Goal: Use online tool/utility: Utilize a website feature to perform a specific function

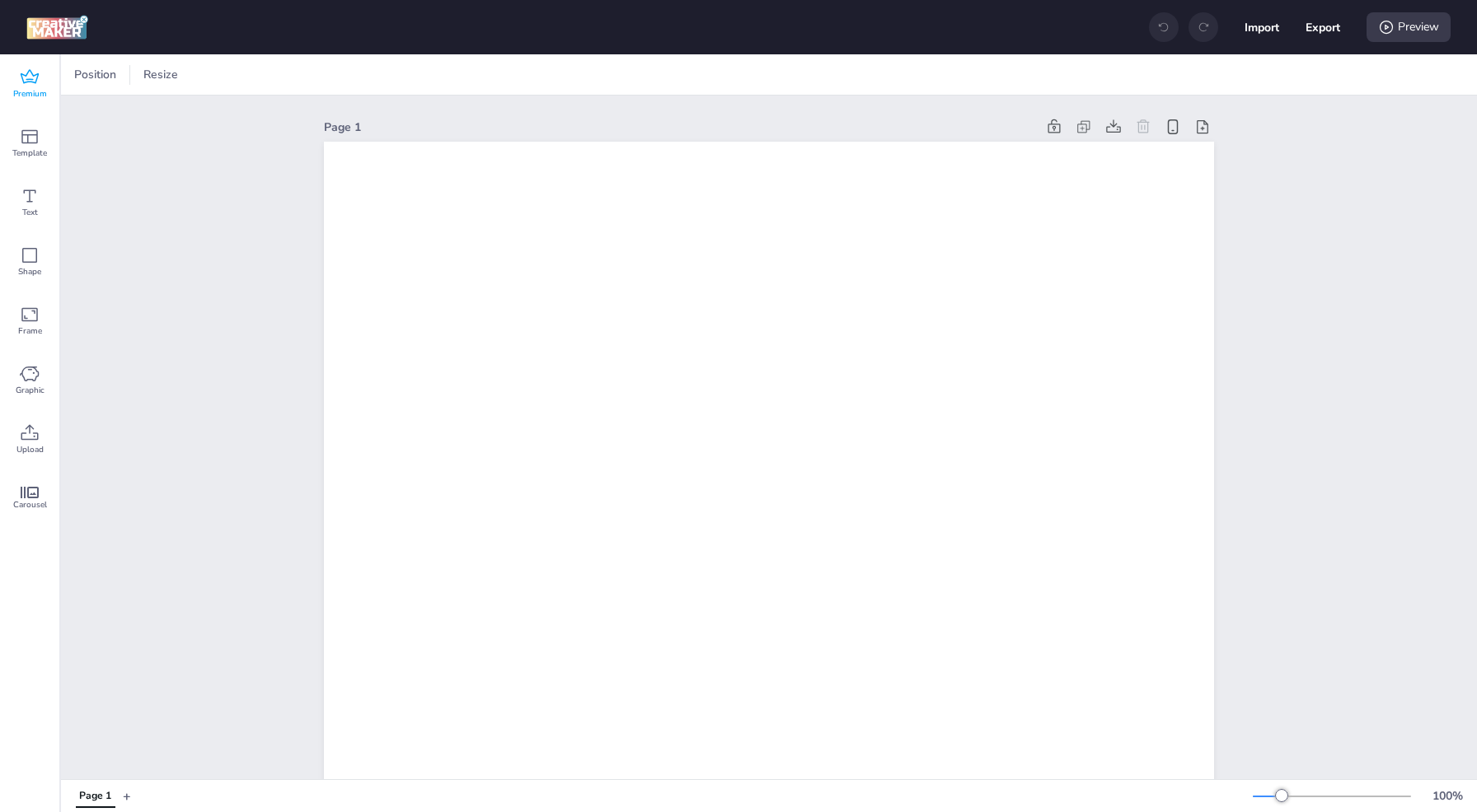
click at [35, 79] on icon at bounding box center [29, 77] width 20 height 20
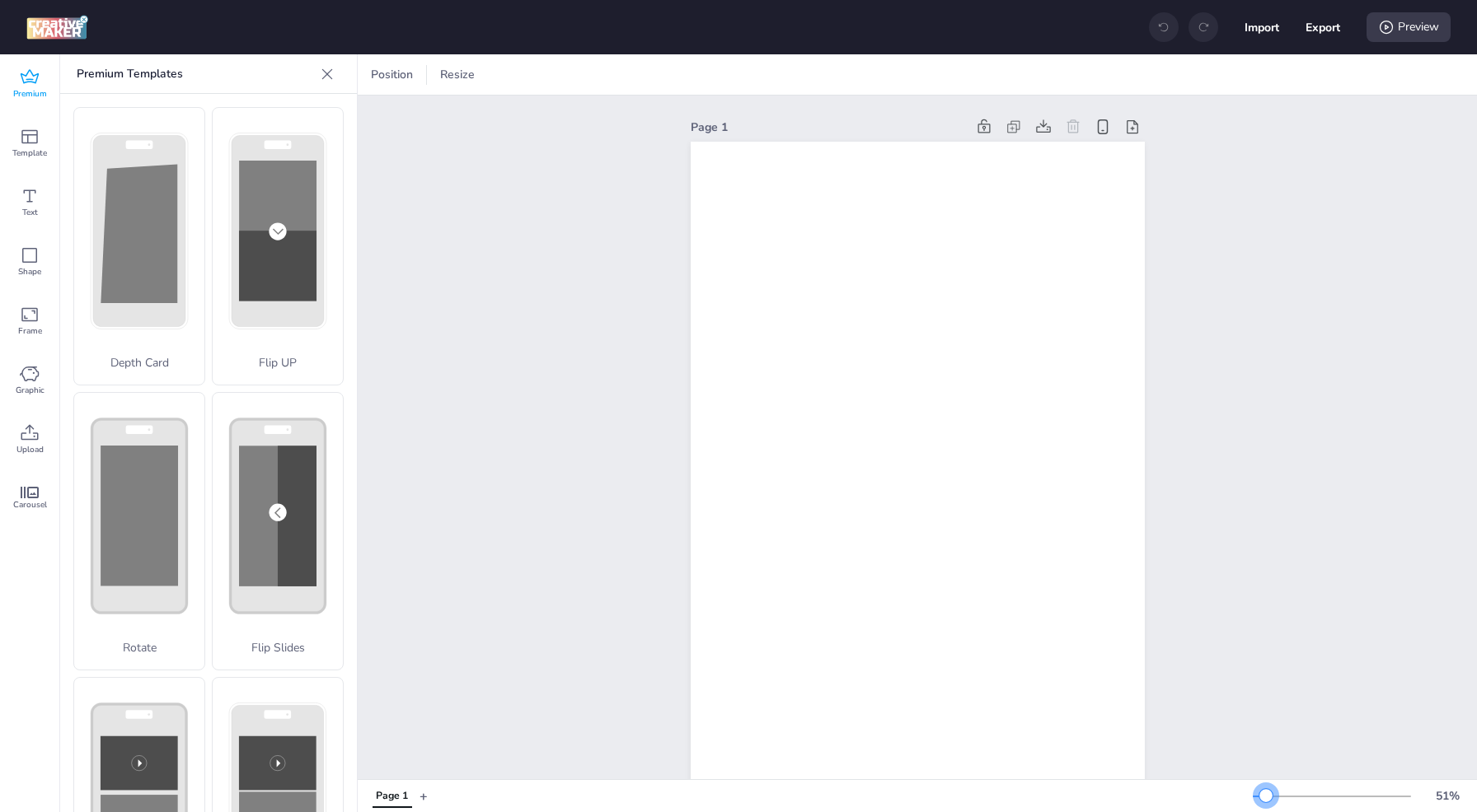
drag, startPoint x: 1281, startPoint y: 795, endPoint x: 1265, endPoint y: 795, distance: 16.0
click at [1265, 795] on div at bounding box center [1265, 795] width 13 height 13
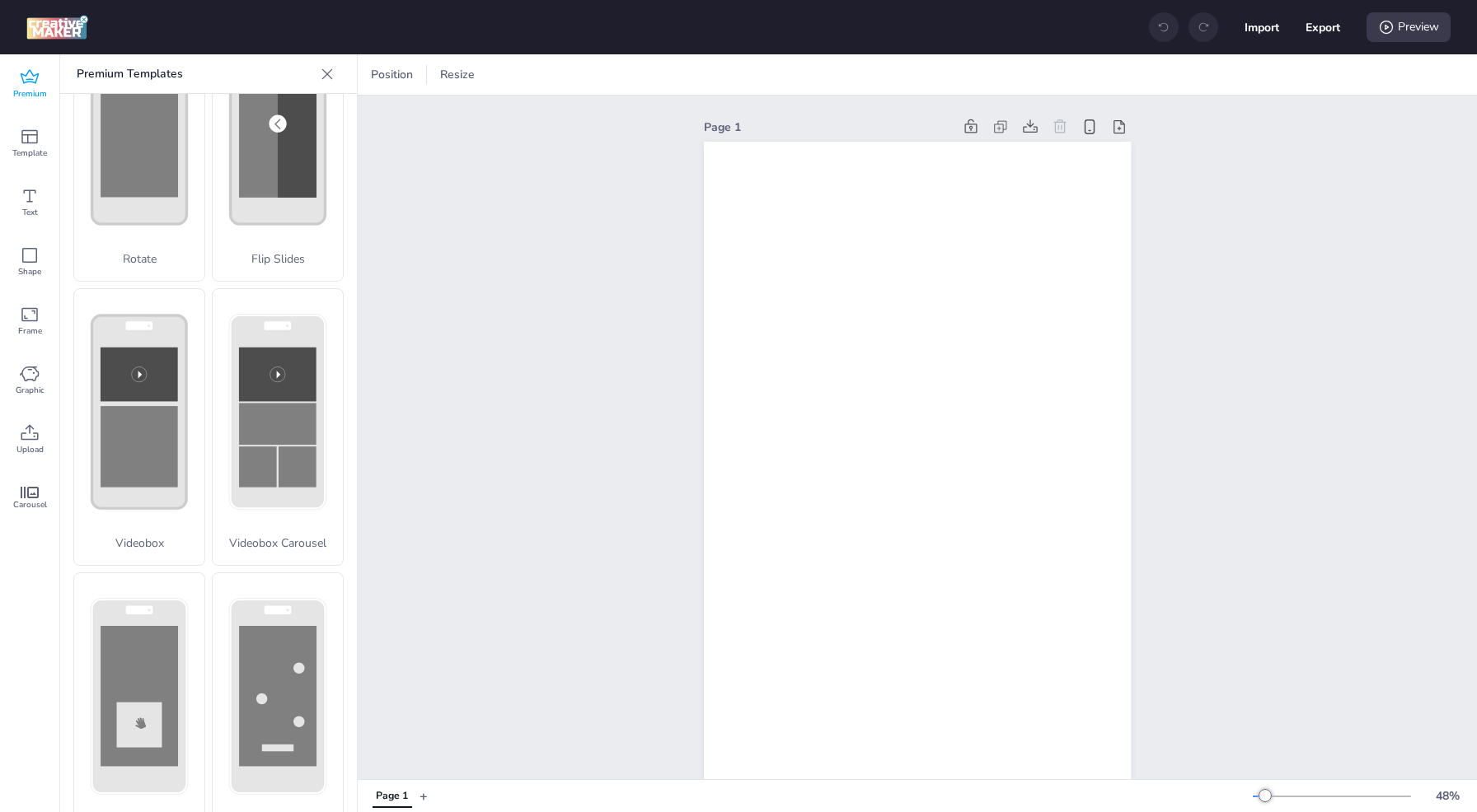
scroll to position [394, 0]
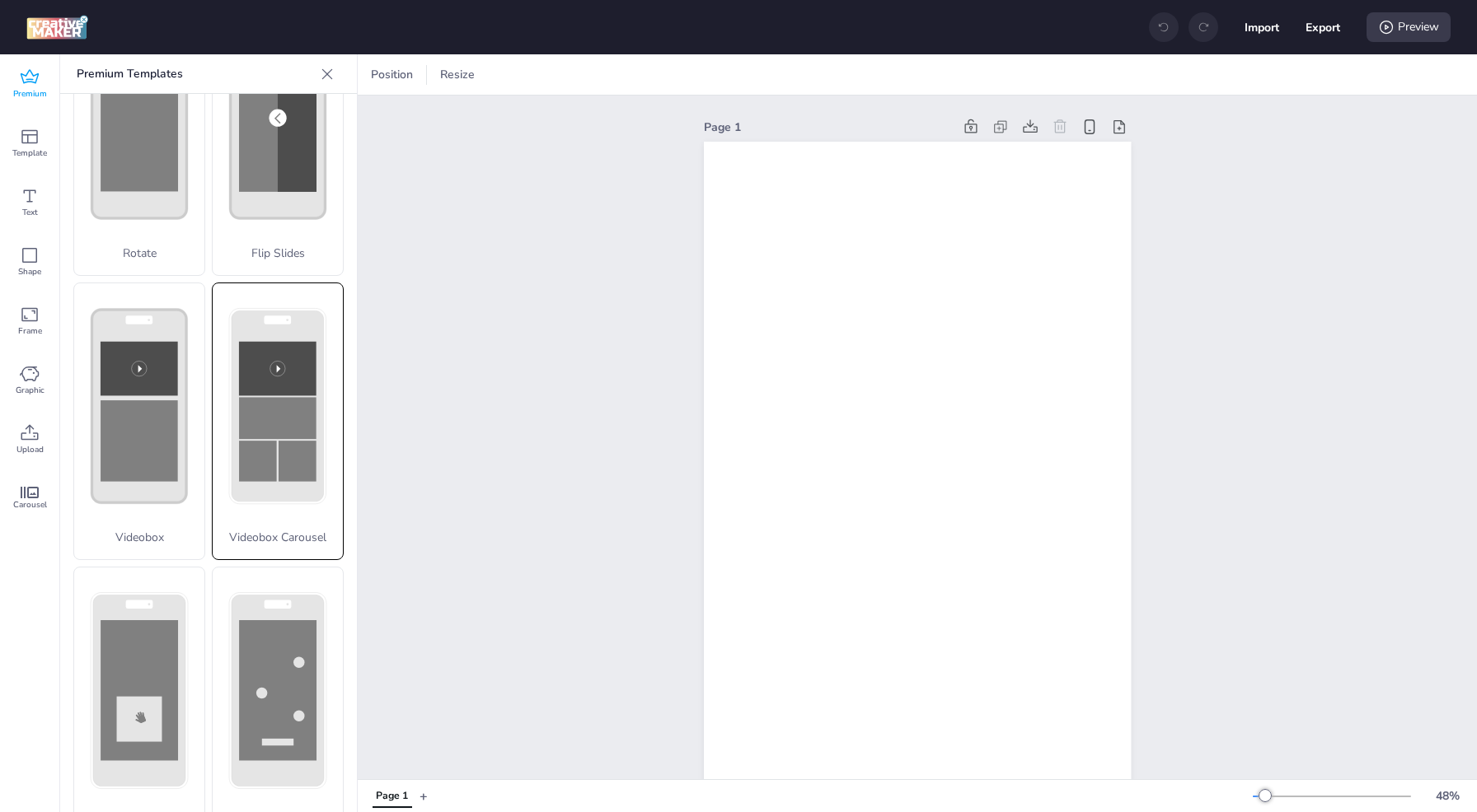
click at [302, 441] on rect at bounding box center [297, 461] width 38 height 41
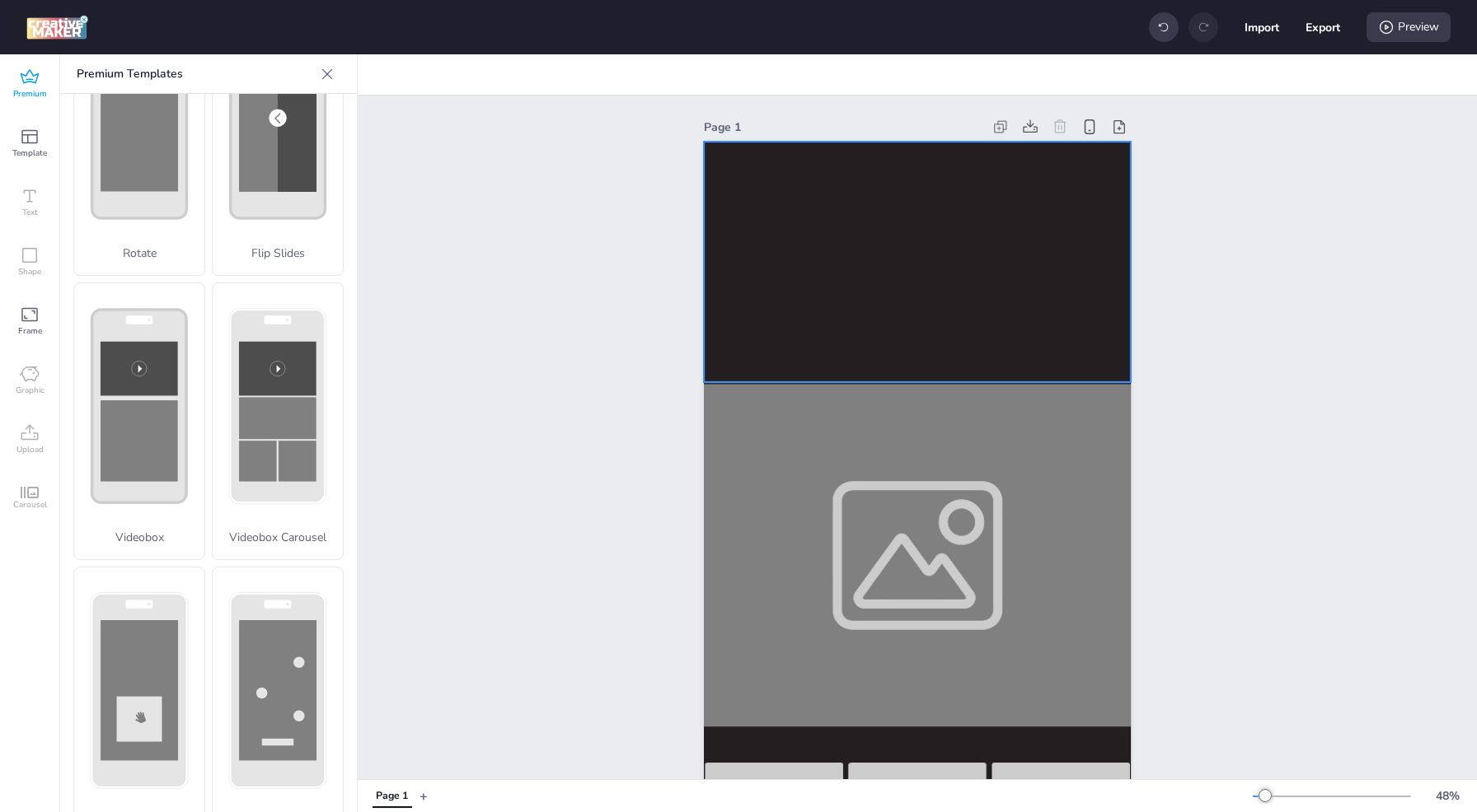
click at [865, 289] on video at bounding box center [917, 262] width 427 height 241
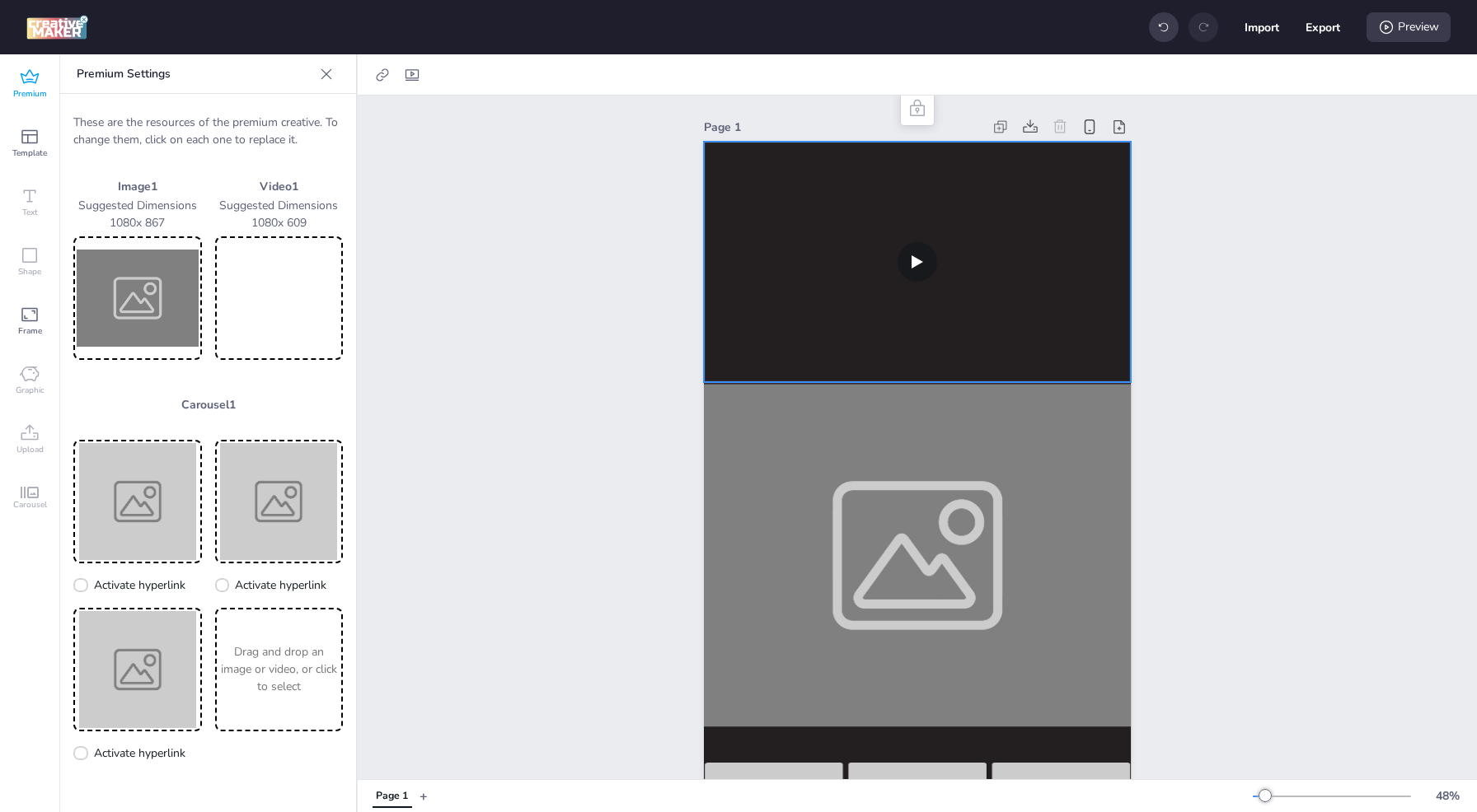
click at [248, 319] on video at bounding box center [279, 298] width 122 height 117
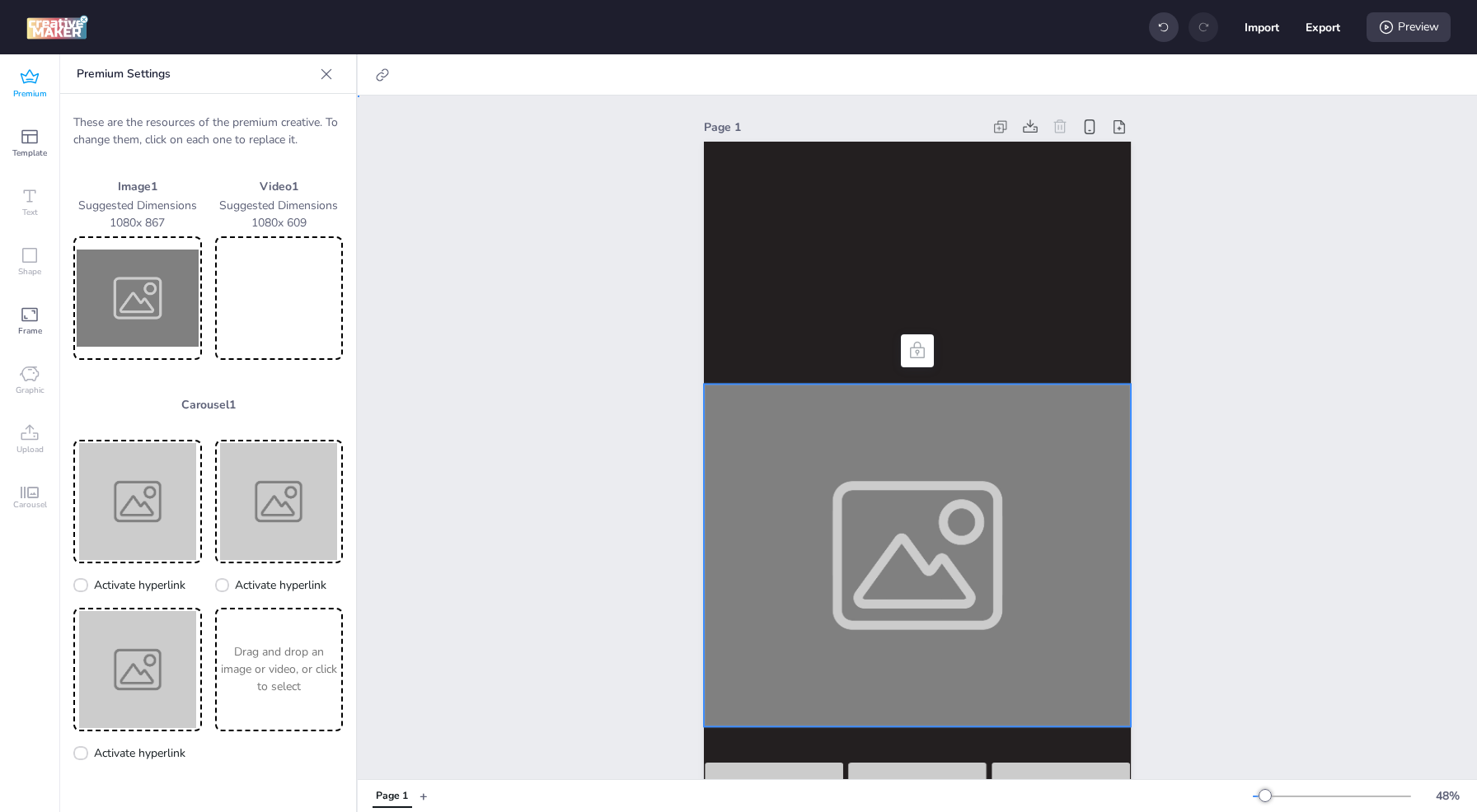
click at [925, 545] on div at bounding box center [917, 555] width 427 height 342
click at [149, 313] on img at bounding box center [138, 298] width 122 height 117
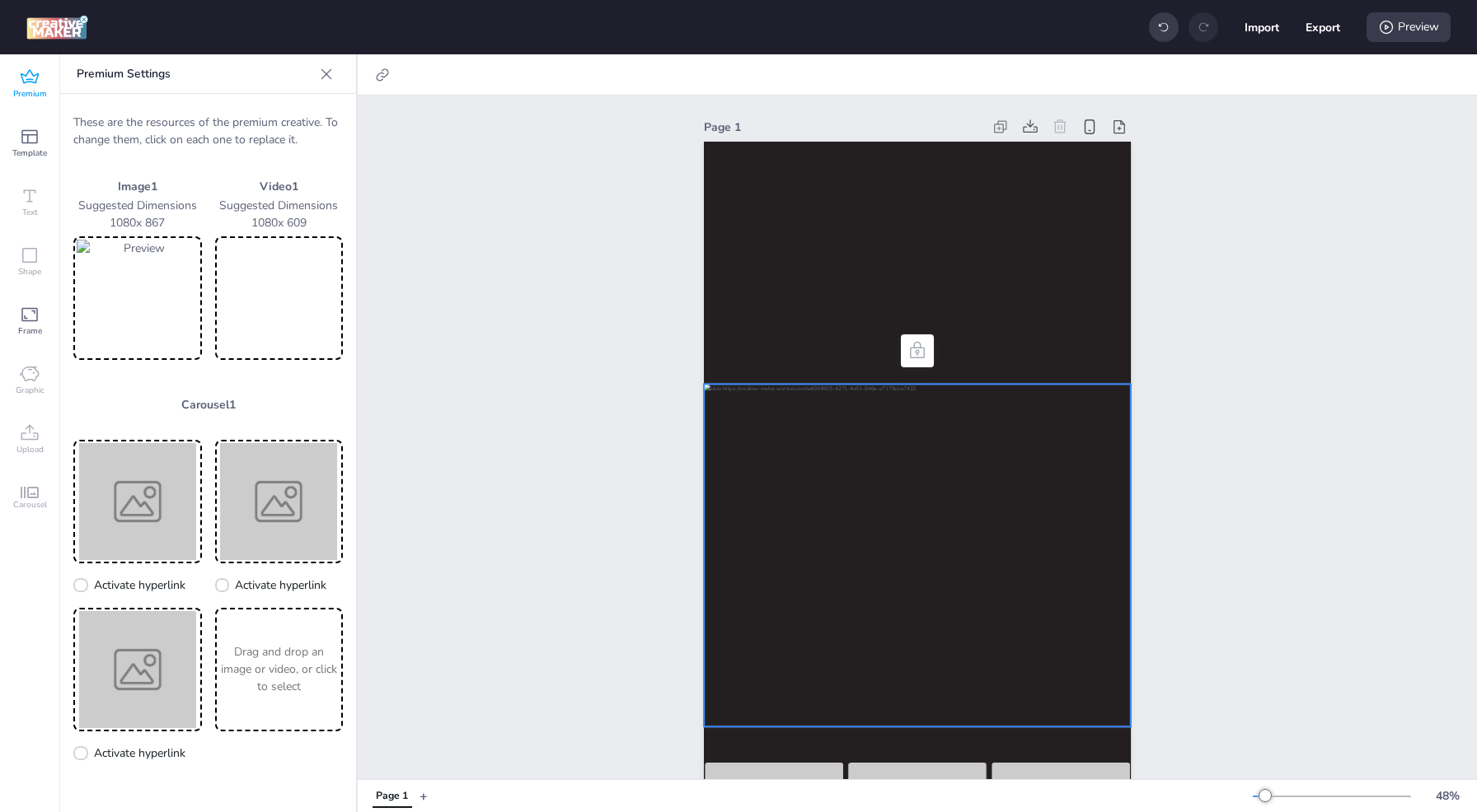
click at [161, 289] on img at bounding box center [138, 298] width 122 height 117
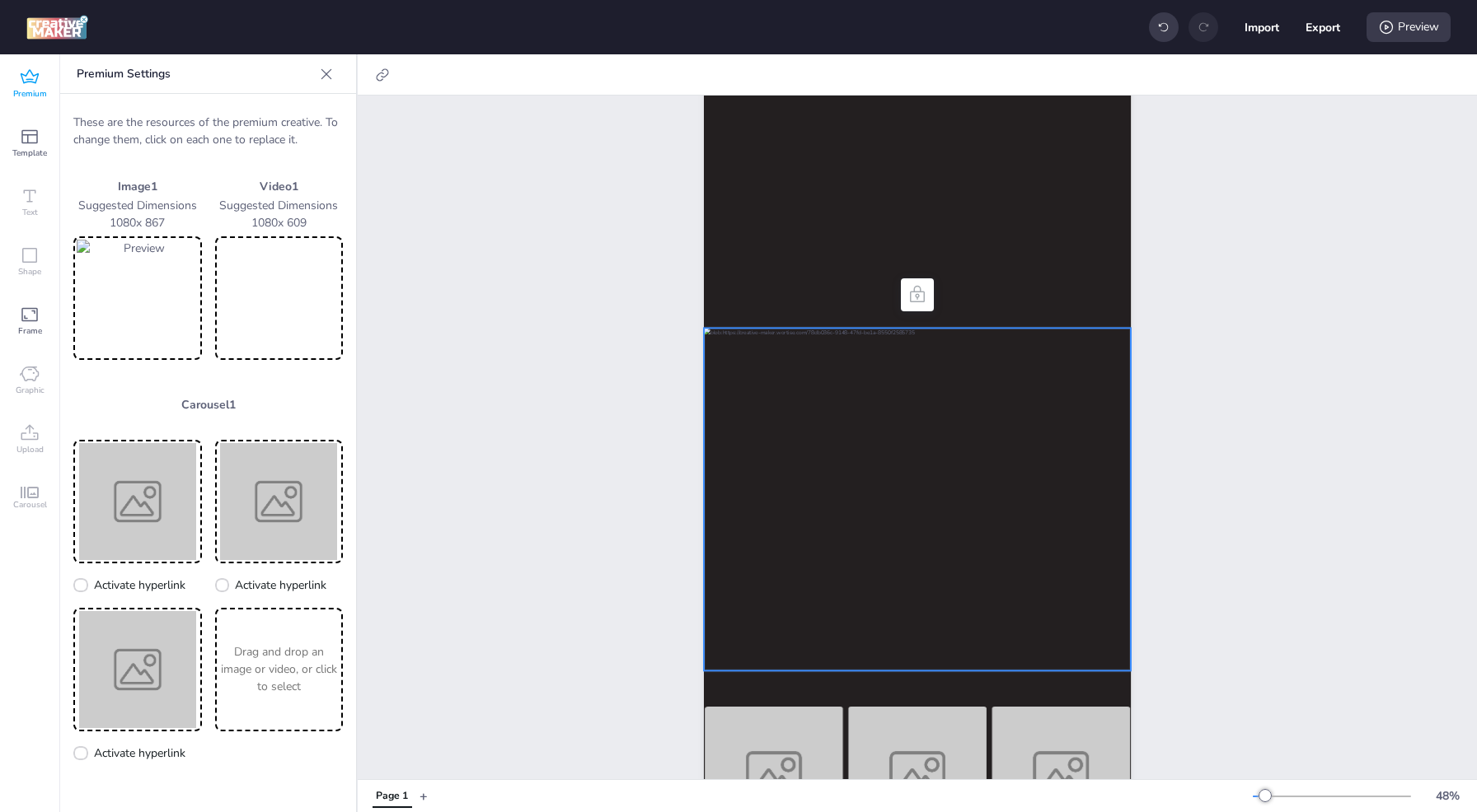
scroll to position [82, 0]
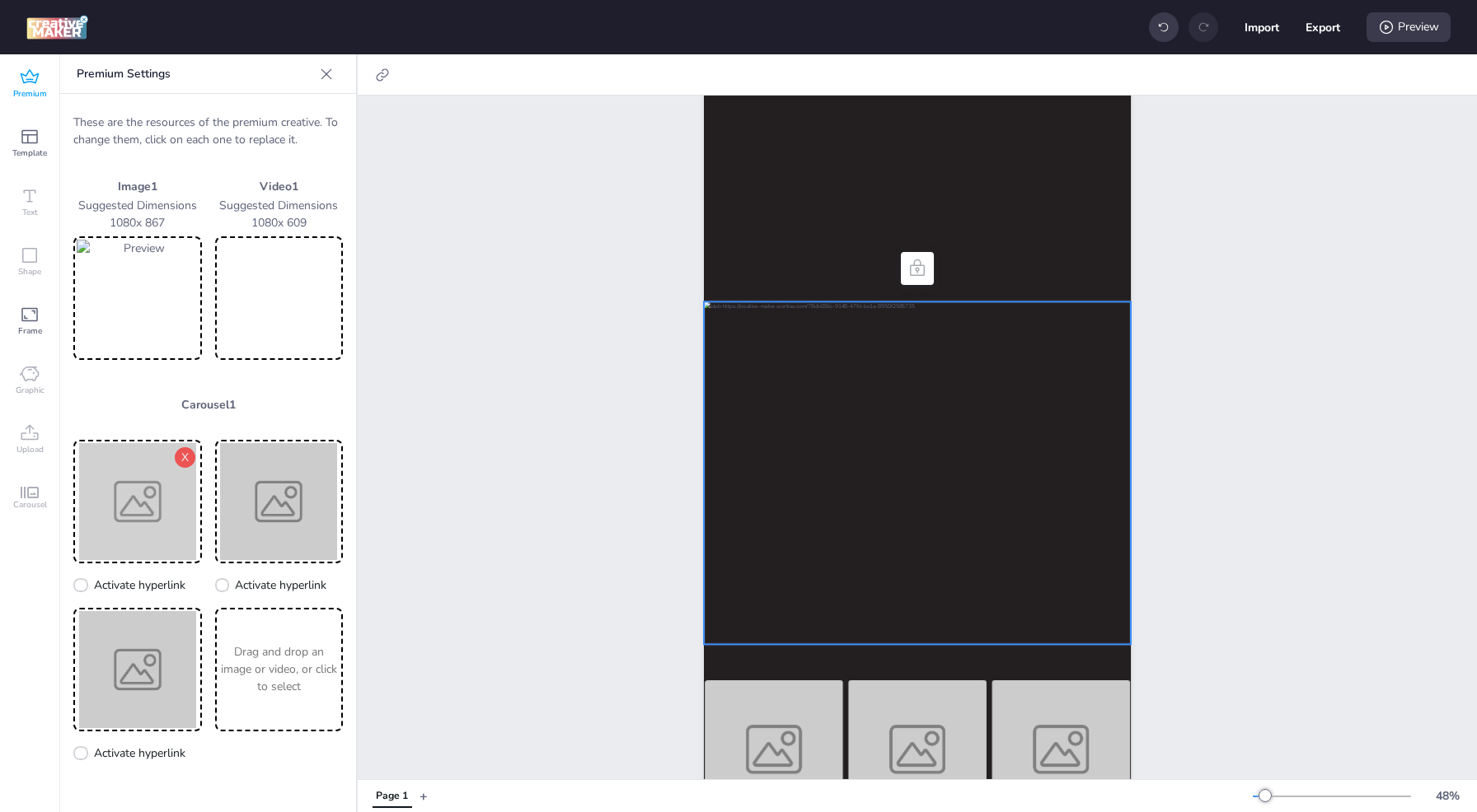
click at [143, 500] on img at bounding box center [138, 501] width 122 height 117
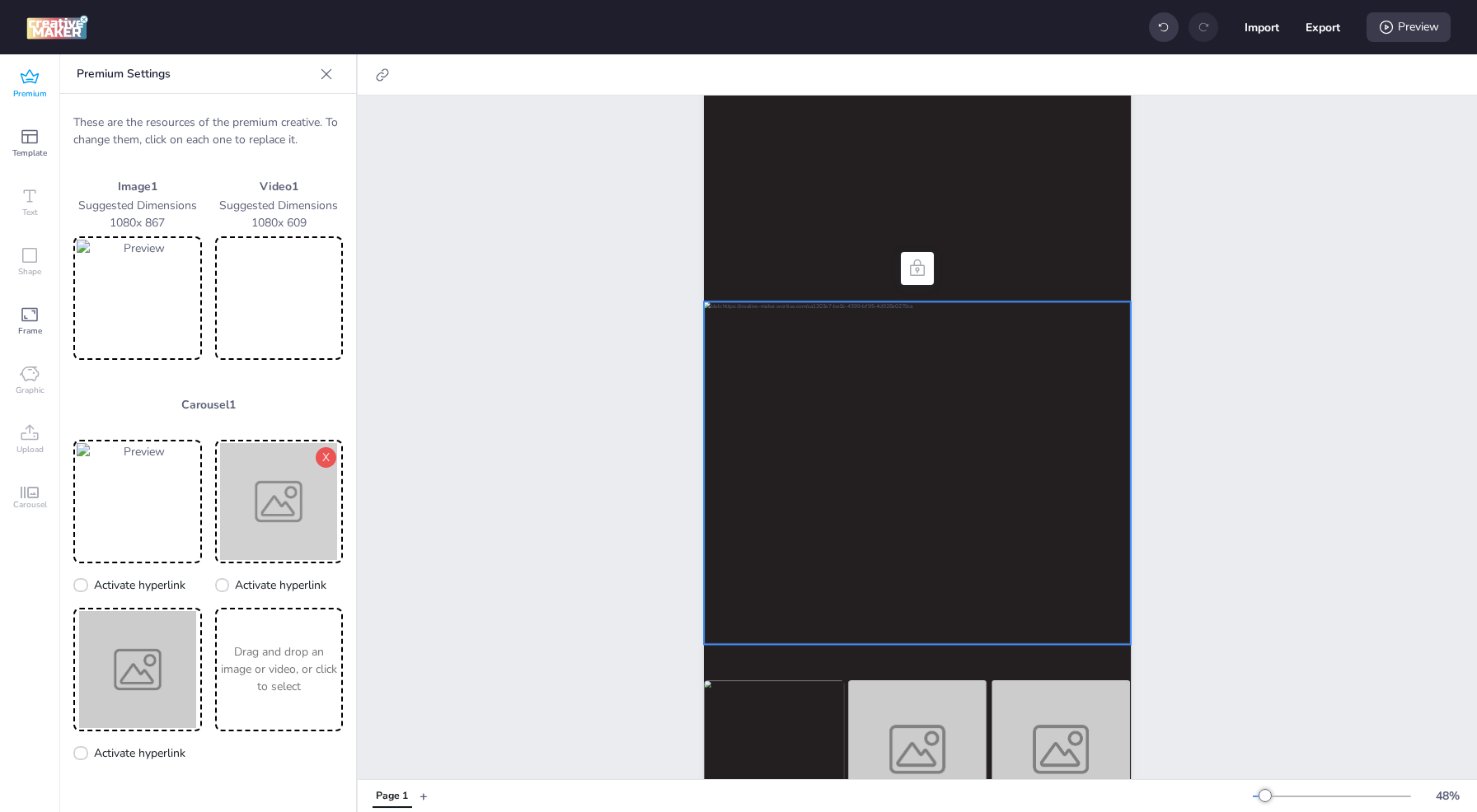
click at [310, 486] on img at bounding box center [279, 501] width 122 height 117
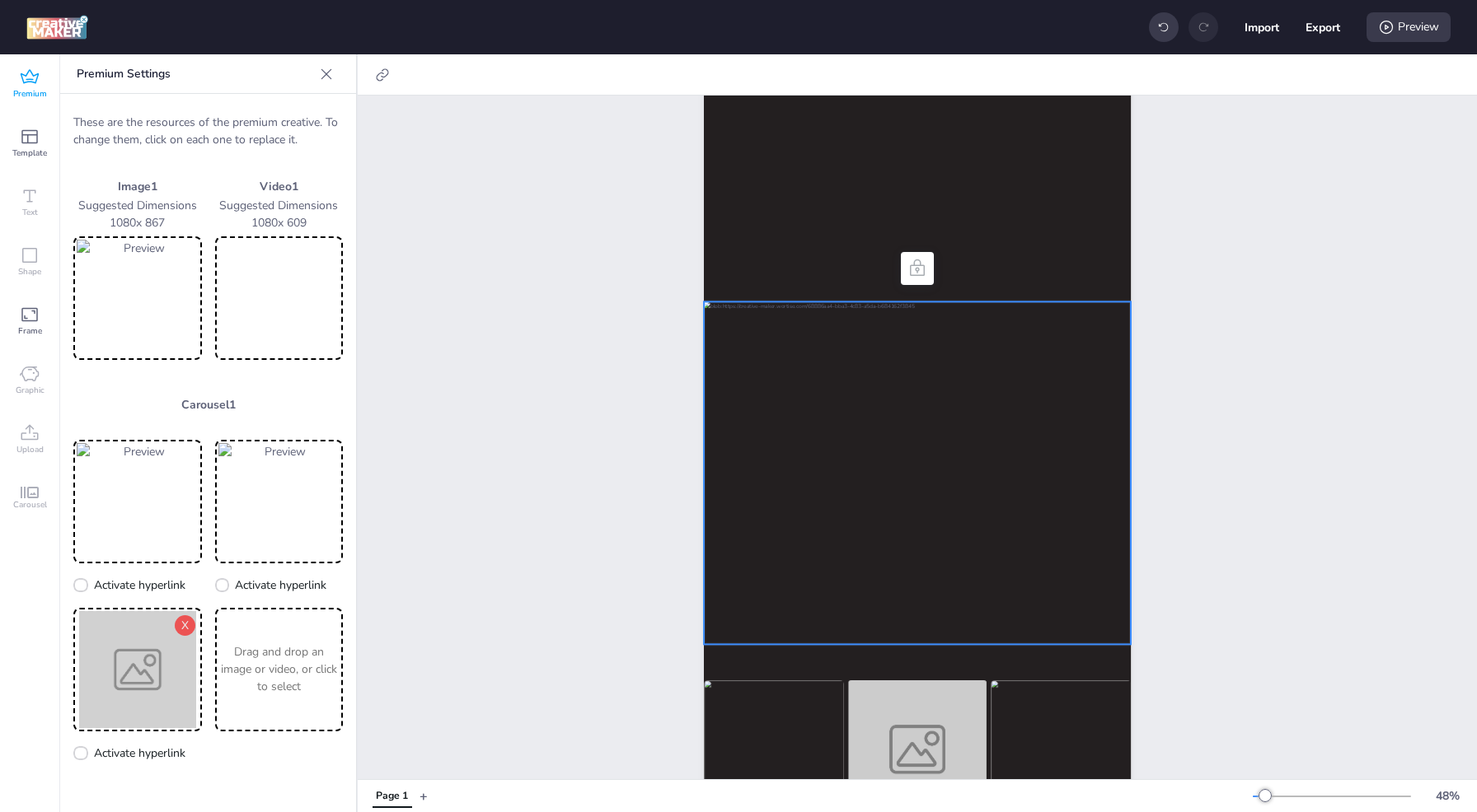
click at [160, 690] on img at bounding box center [138, 669] width 122 height 117
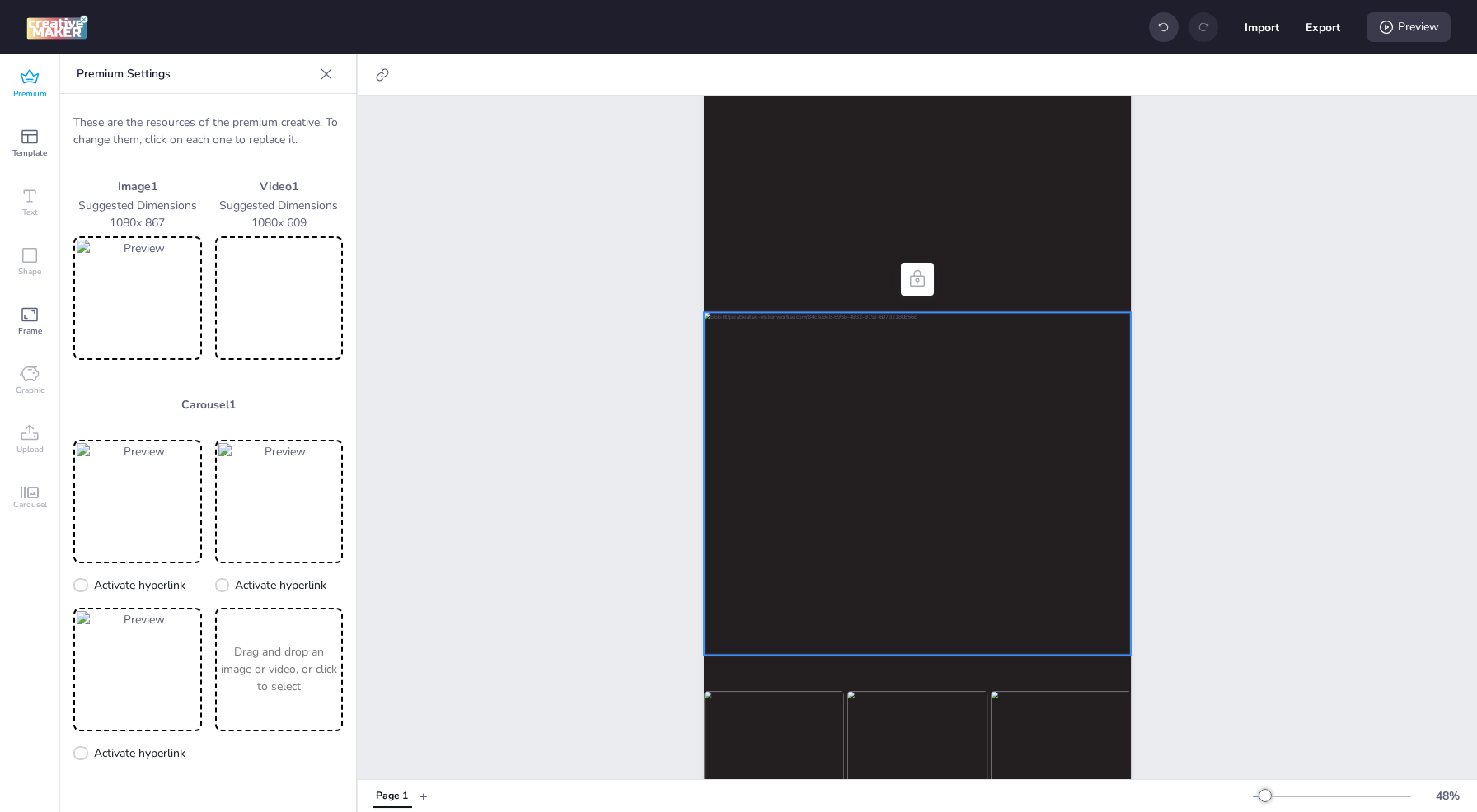
scroll to position [0, 0]
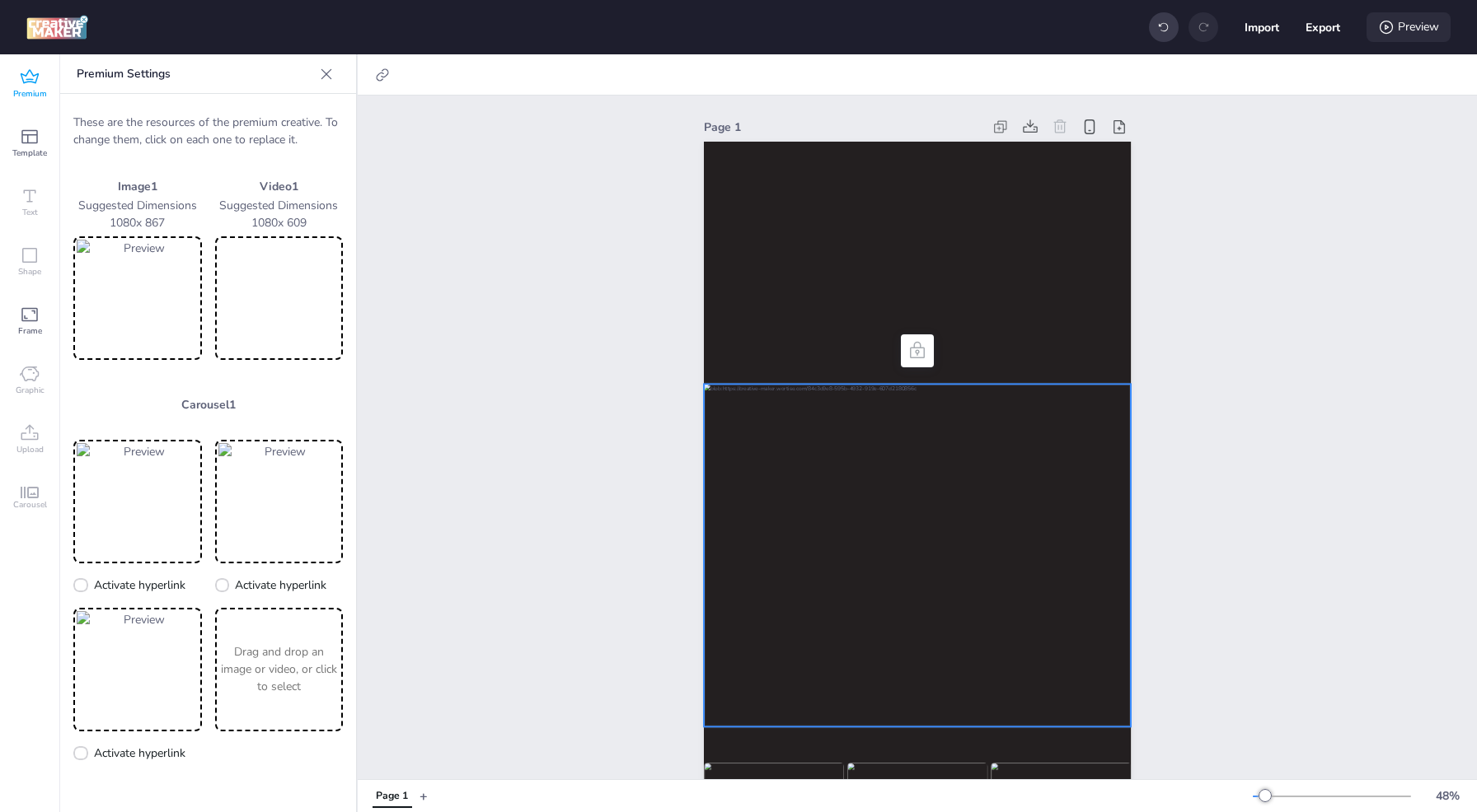
click at [1425, 24] on div "Preview" at bounding box center [1409, 26] width 84 height 30
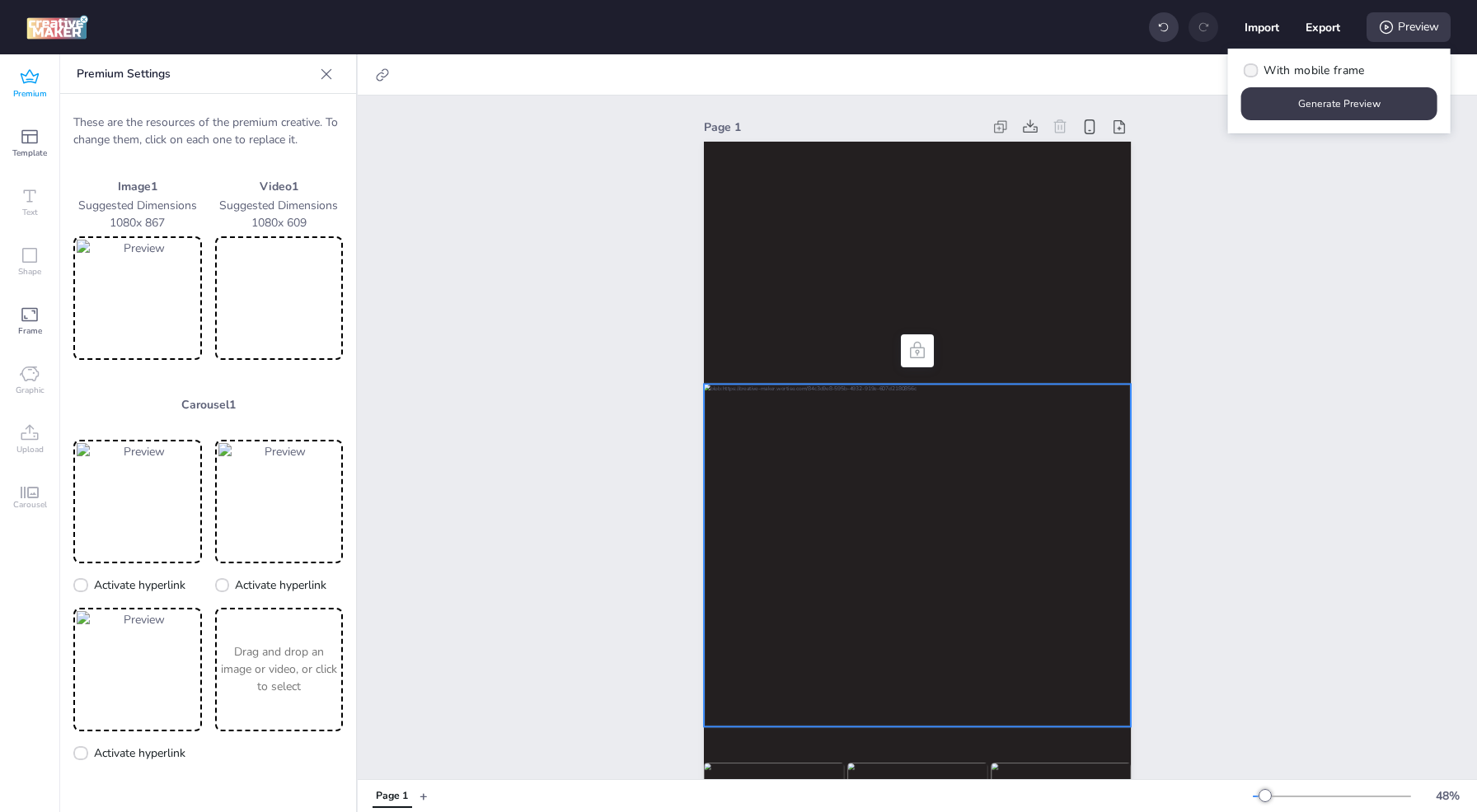
click at [1345, 71] on span "With mobile frame" at bounding box center [1314, 70] width 101 height 17
click at [1253, 72] on input "With mobile frame" at bounding box center [1248, 77] width 11 height 11
checkbox input "true"
click at [1351, 100] on button "Generate Preview" at bounding box center [1339, 104] width 190 height 32
click at [1333, 27] on button "Export" at bounding box center [1323, 28] width 34 height 34
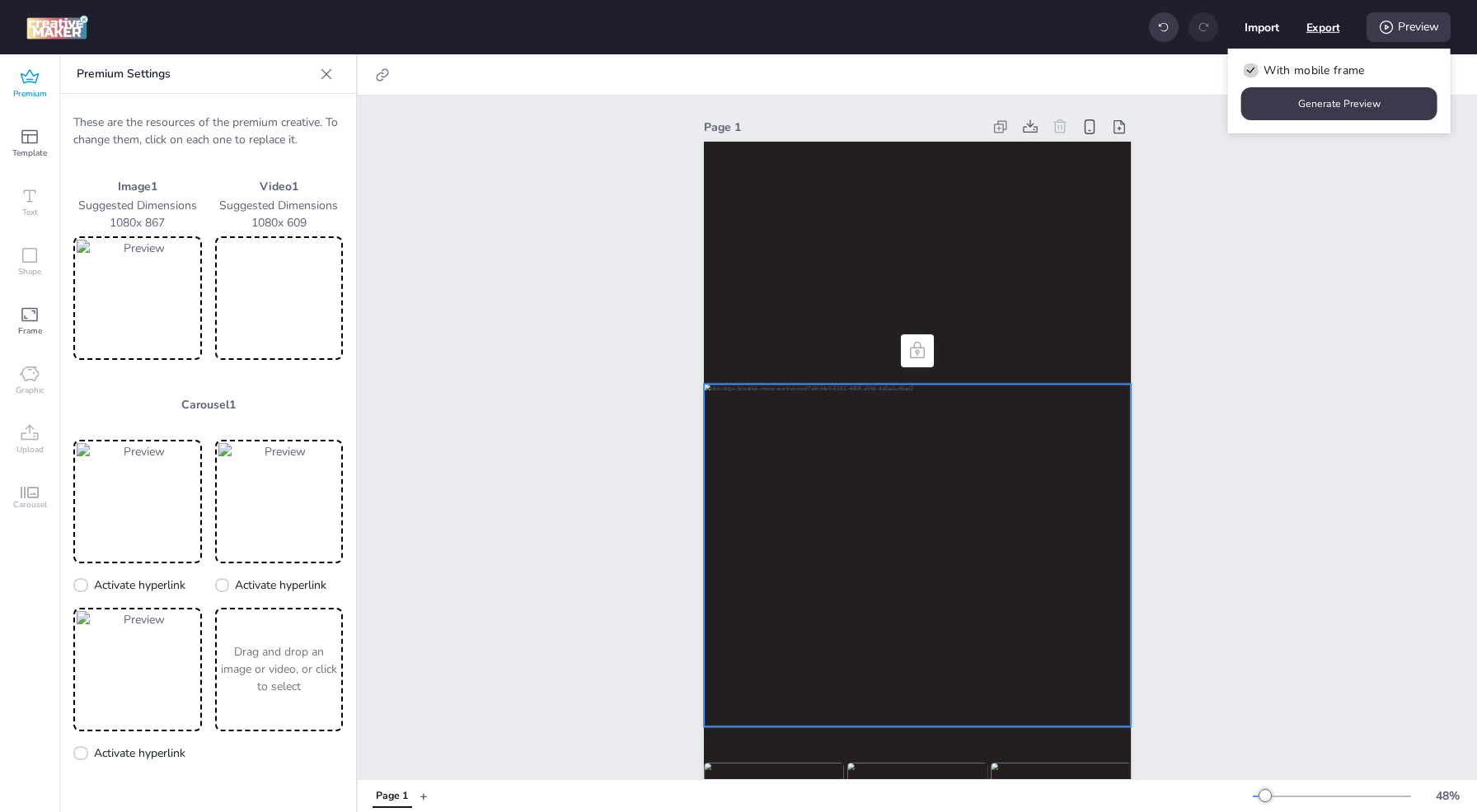
select select "html"
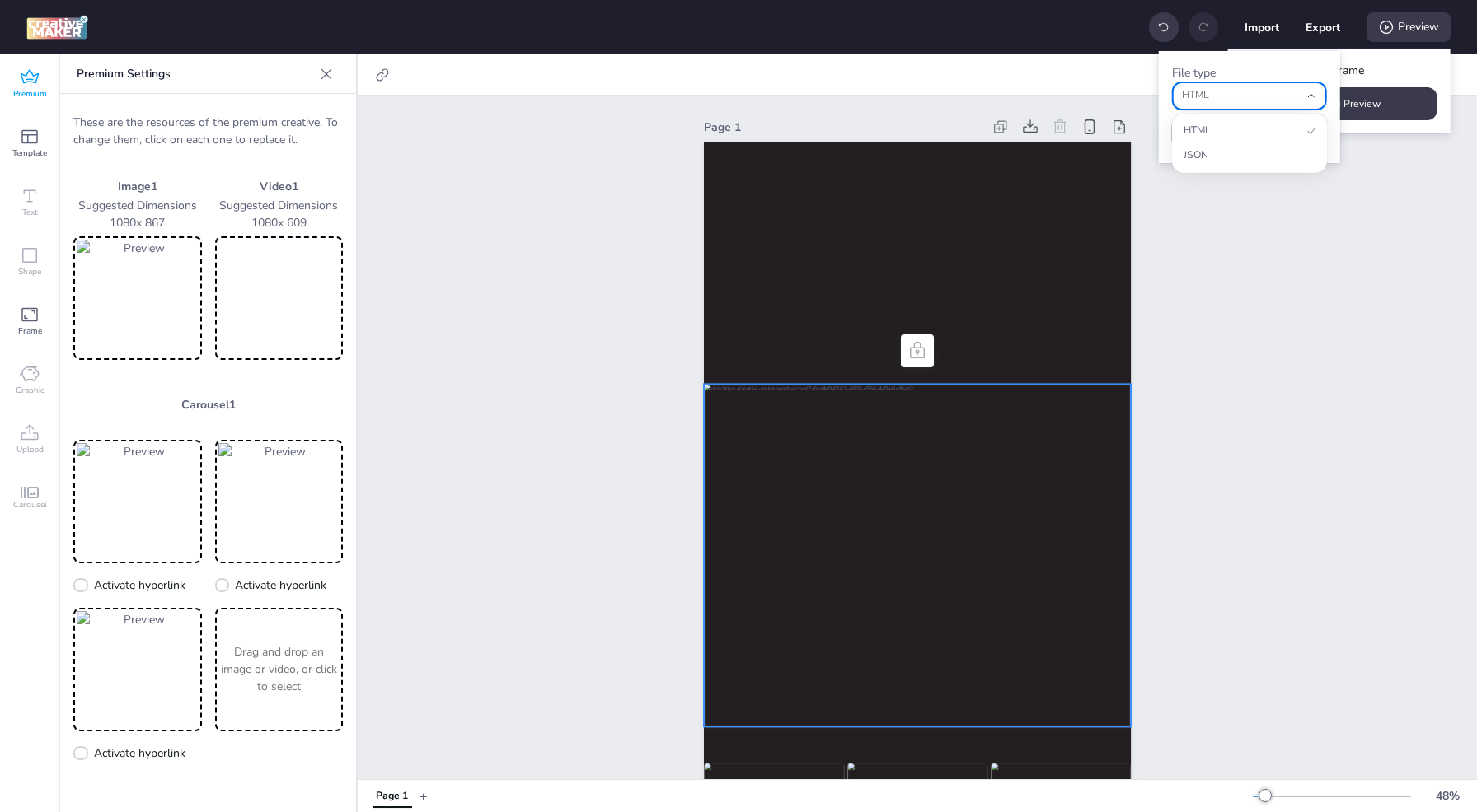
click at [1286, 102] on span "HTML" at bounding box center [1240, 95] width 117 height 15
click at [1269, 133] on span "HTML" at bounding box center [1242, 131] width 118 height 15
select select
click at [1246, 103] on div "fileType" at bounding box center [1240, 96] width 117 height 26
click at [1203, 132] on span "HTML" at bounding box center [1242, 131] width 118 height 15
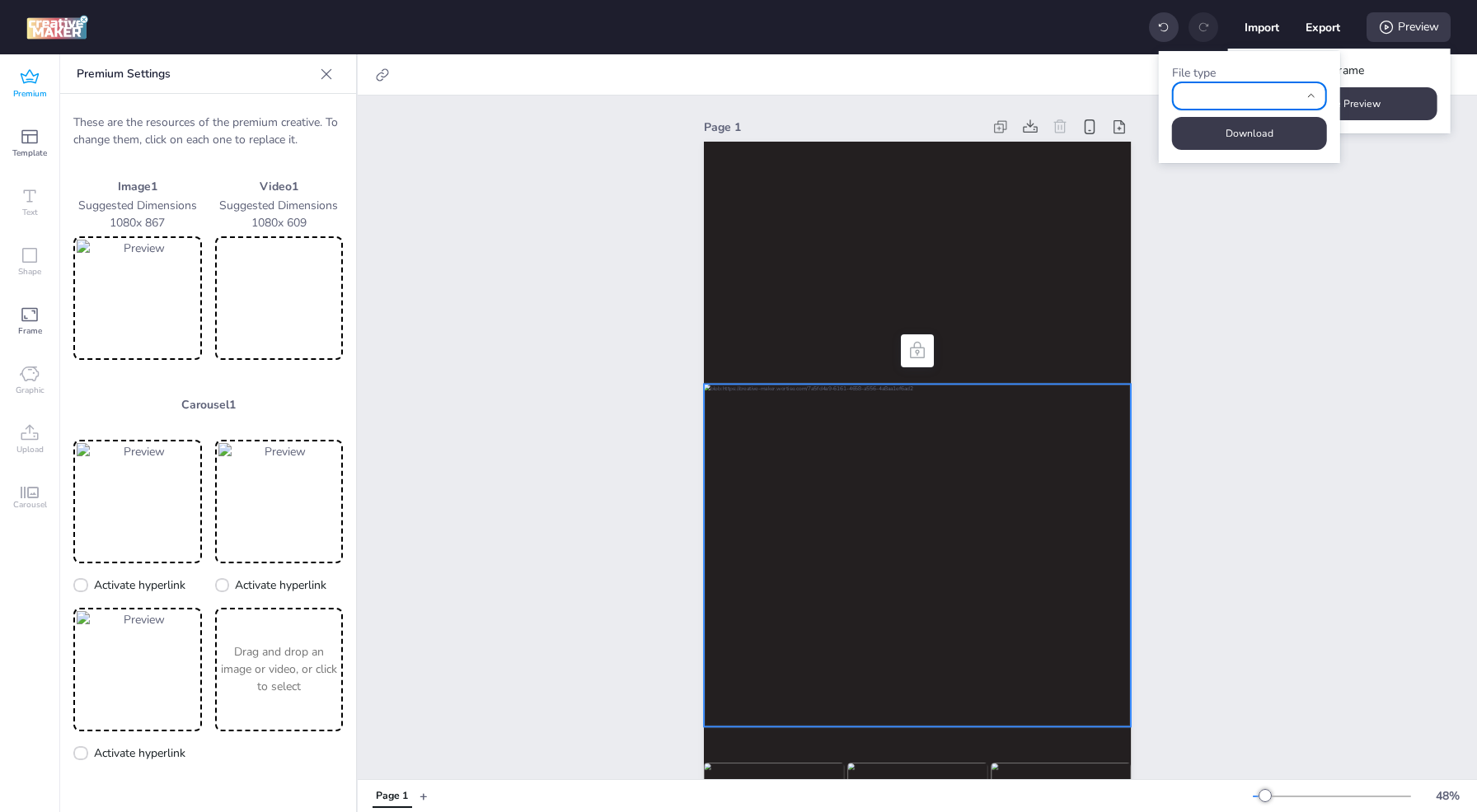
type input "html"
select select "html"
click at [1211, 134] on button "Download" at bounding box center [1249, 133] width 155 height 33
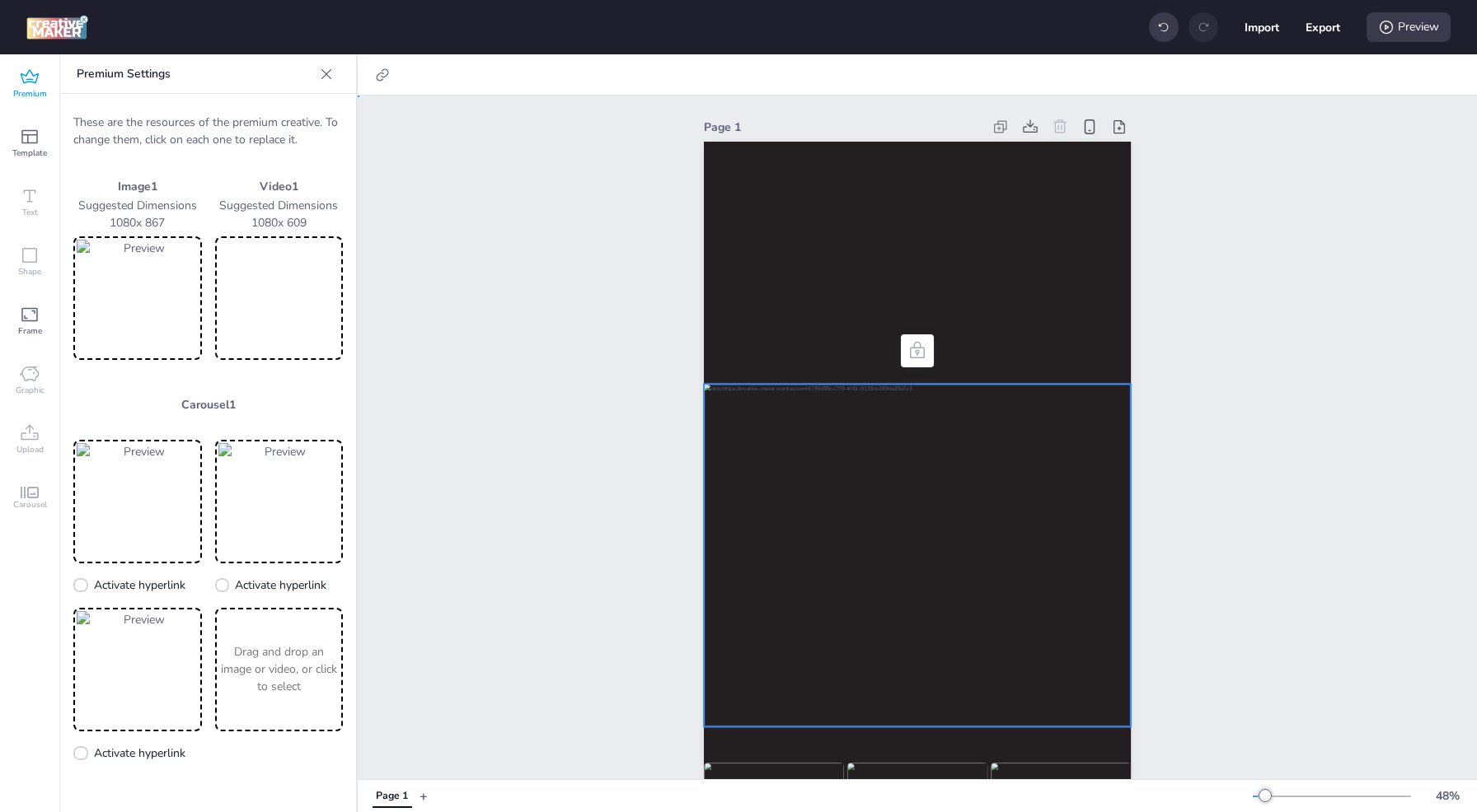
click at [1254, 317] on div "Page 1" at bounding box center [917, 508] width 1119 height 826
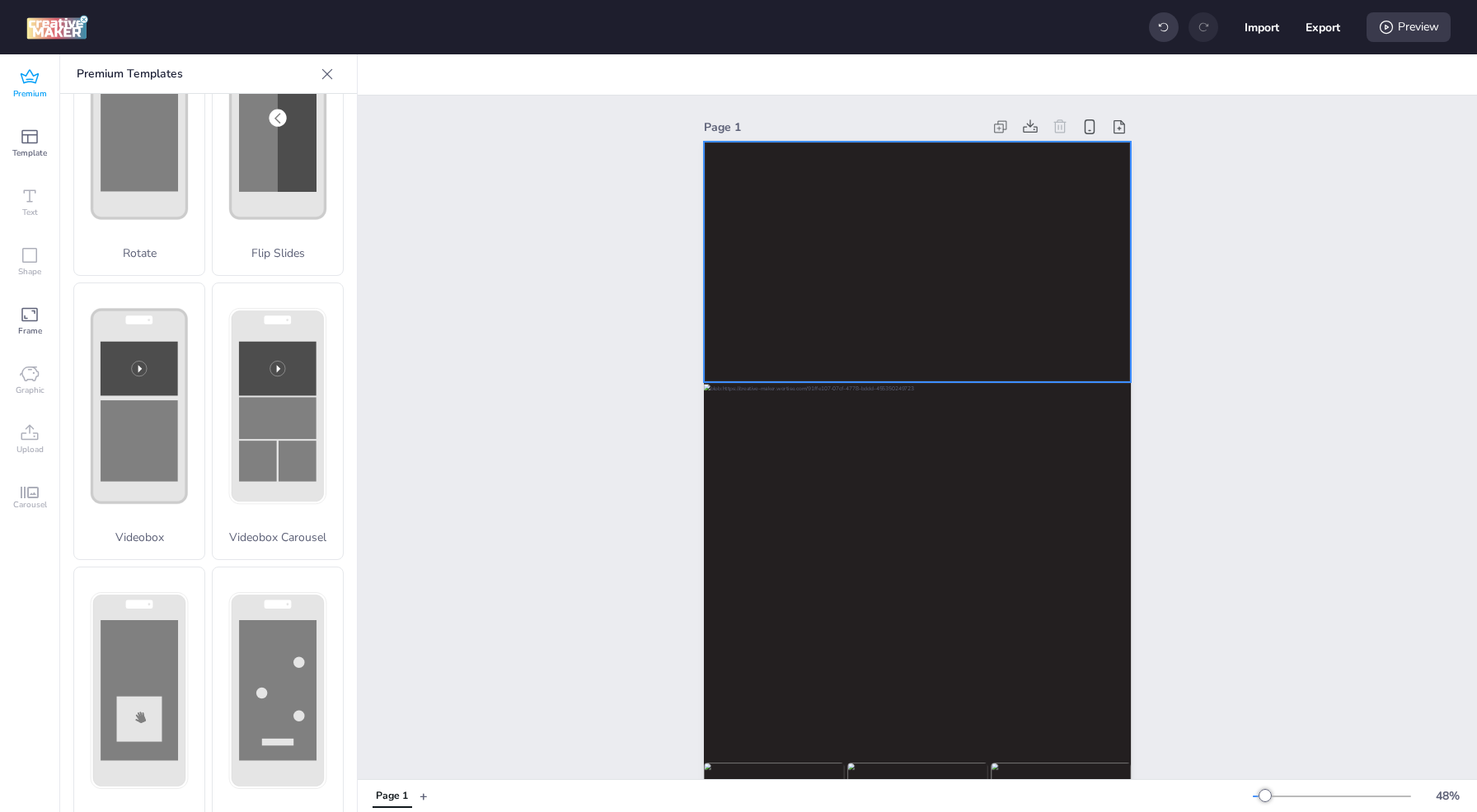
click at [850, 313] on video at bounding box center [917, 262] width 427 height 241
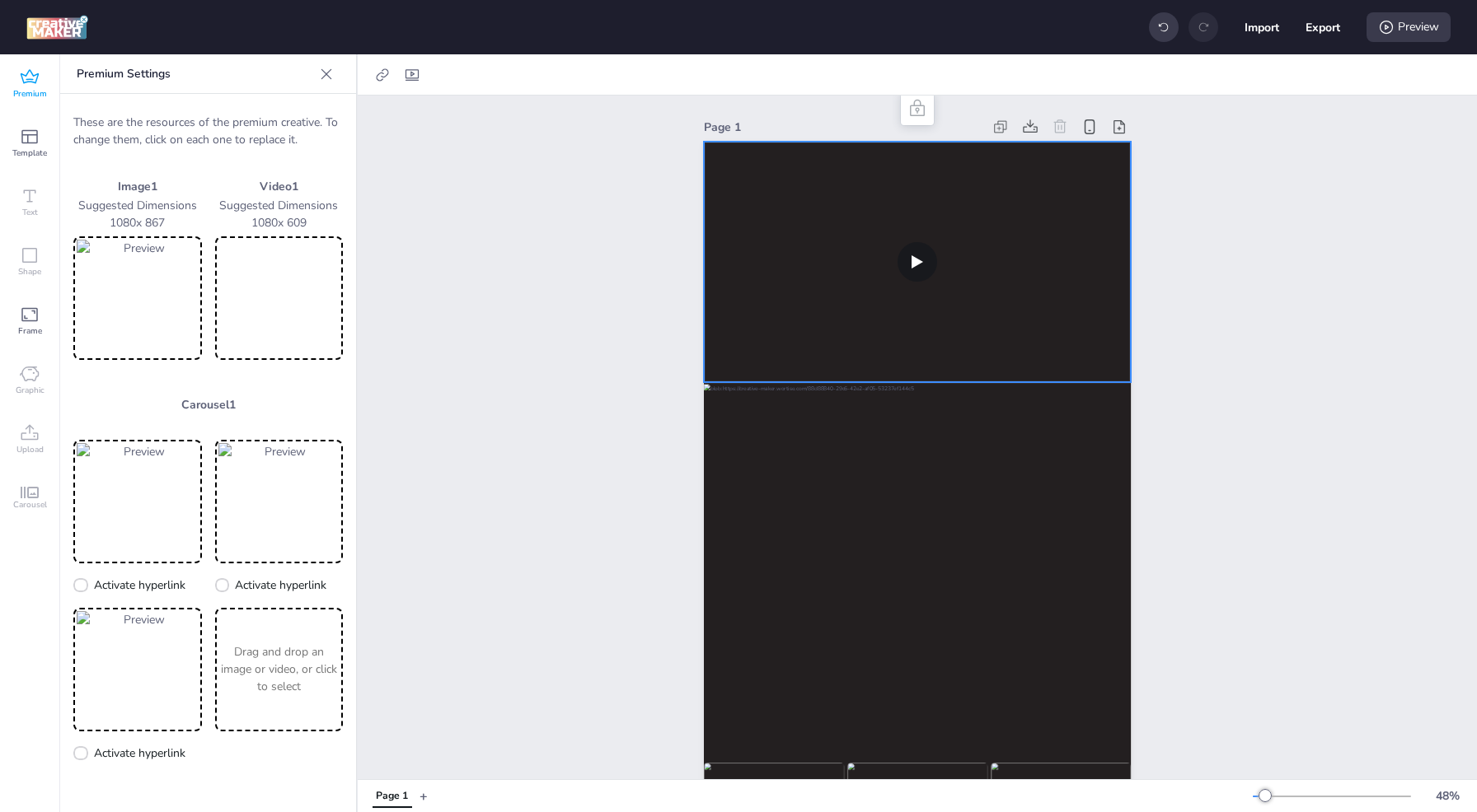
click at [285, 296] on video at bounding box center [279, 298] width 122 height 117
click at [910, 248] on video at bounding box center [917, 262] width 427 height 241
click at [1394, 33] on div "Preview" at bounding box center [1409, 26] width 84 height 30
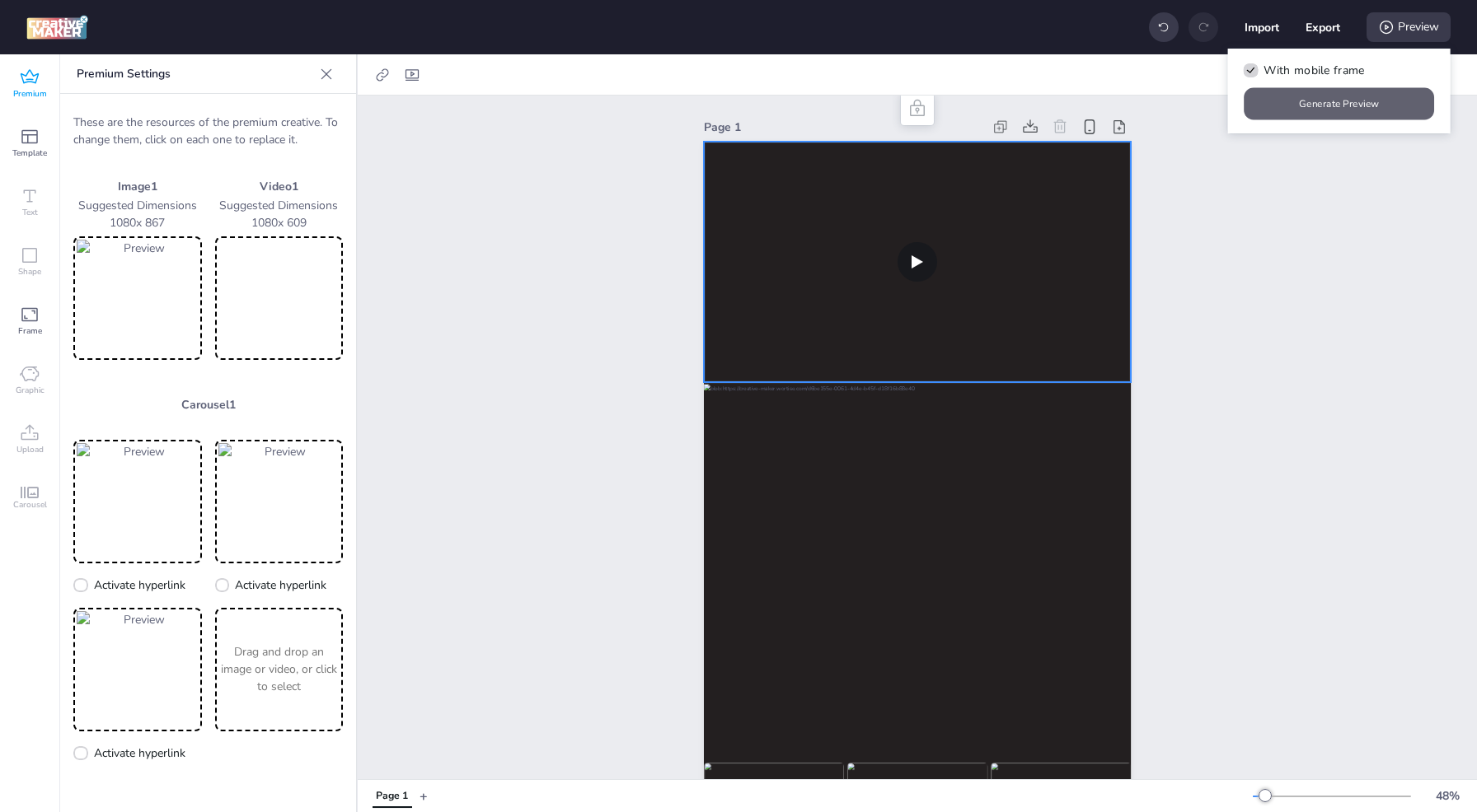
click at [1354, 102] on button "Generate Preview" at bounding box center [1339, 104] width 190 height 32
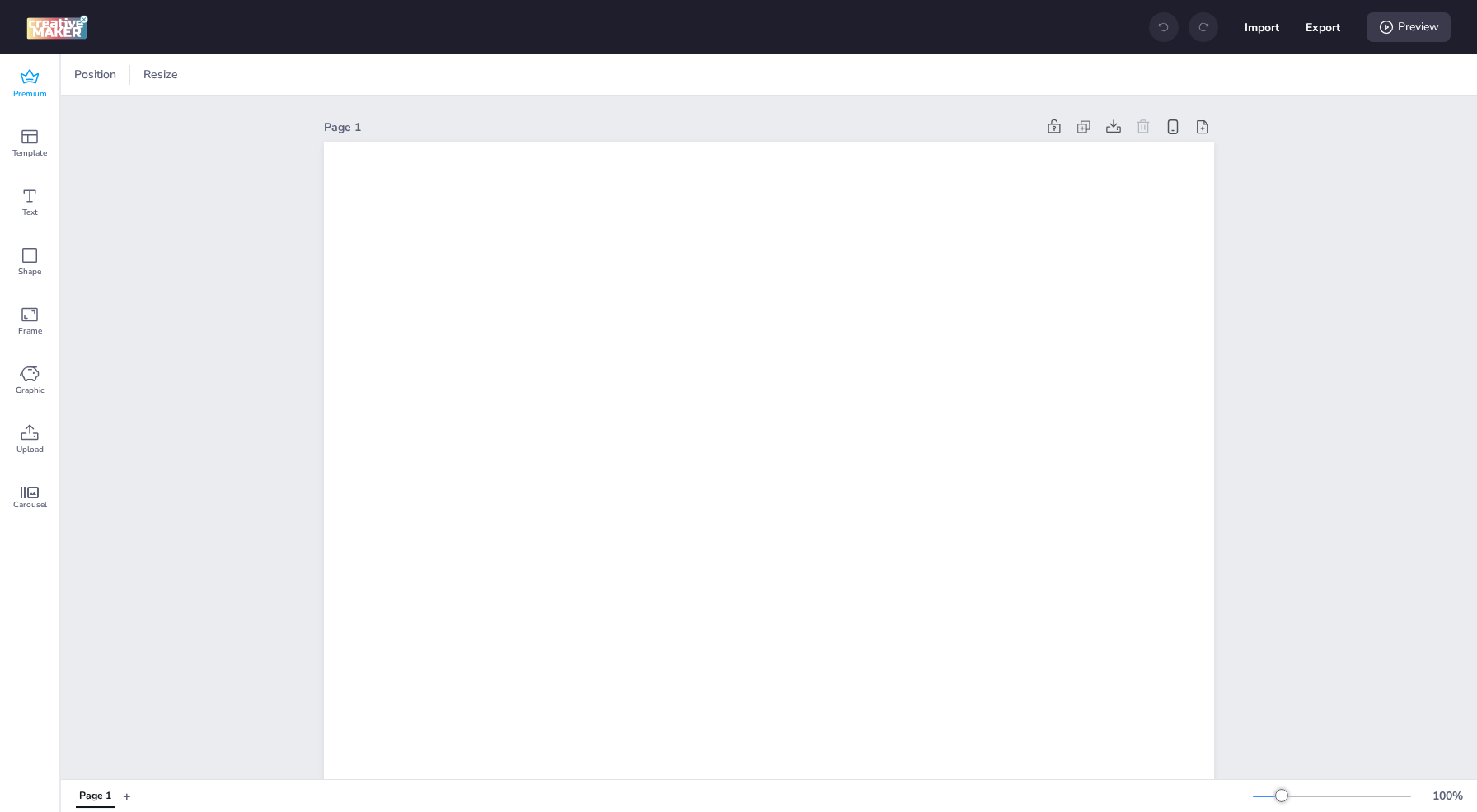
click at [26, 78] on icon at bounding box center [29, 77] width 20 height 20
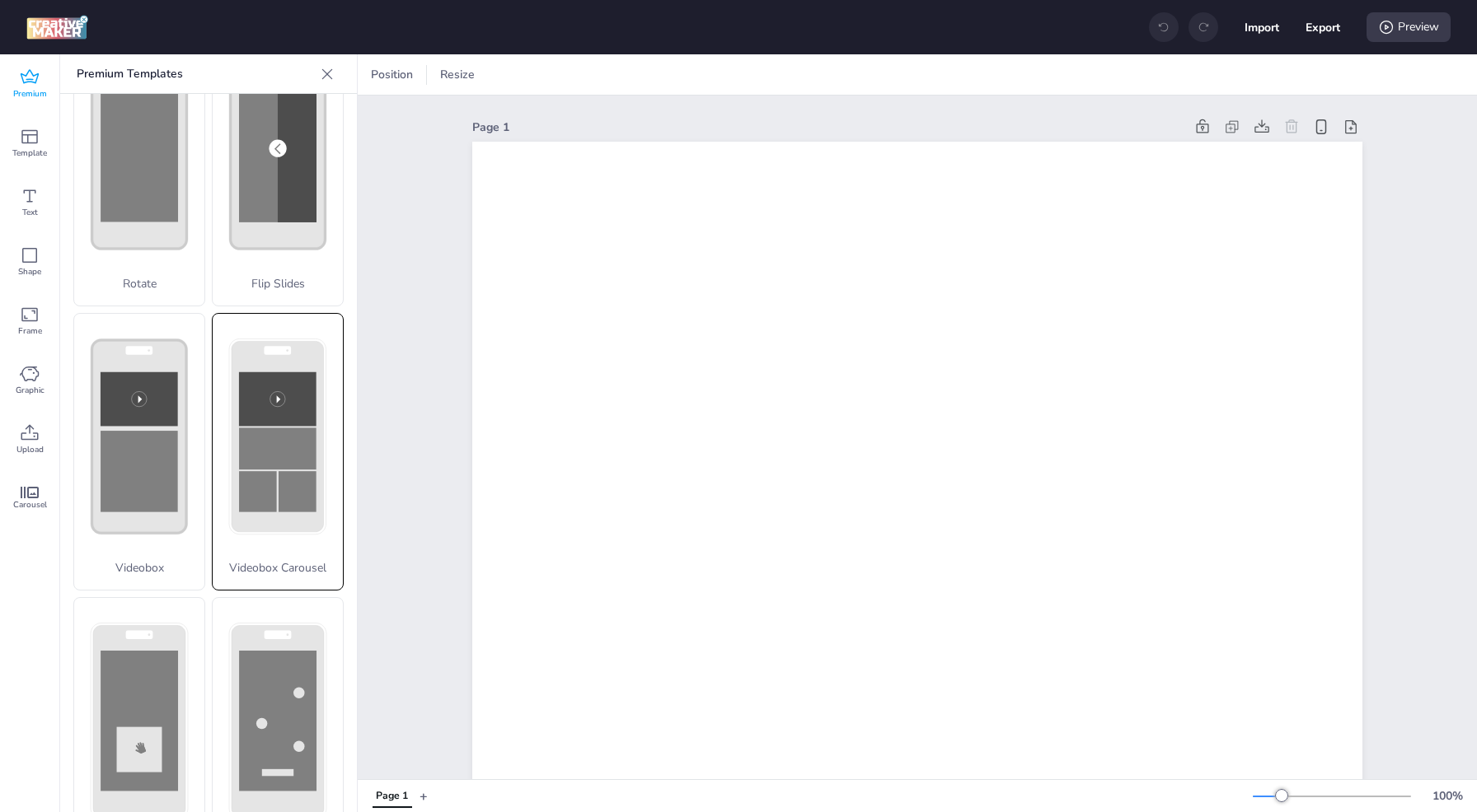
scroll to position [361, 0]
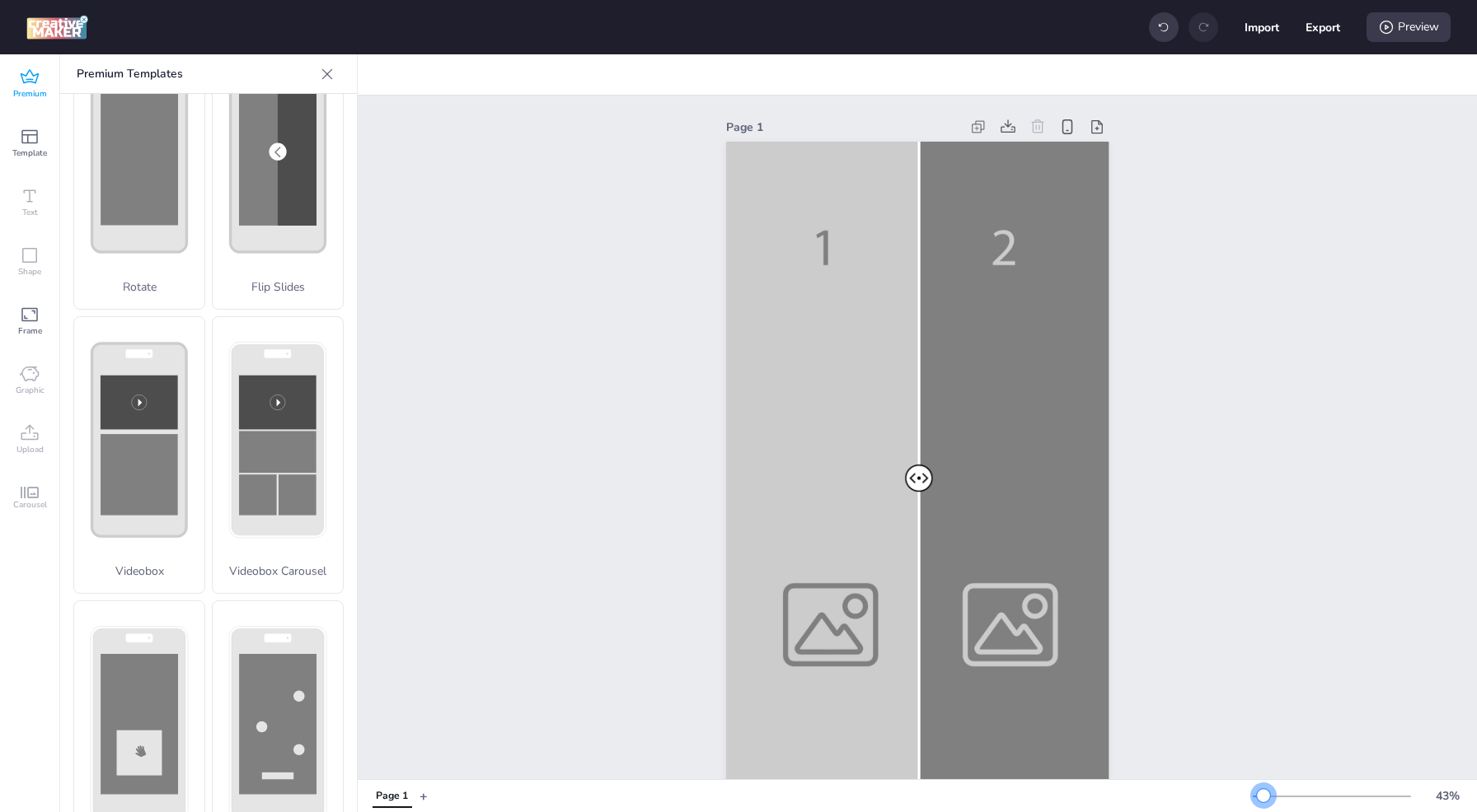
drag, startPoint x: 1282, startPoint y: 795, endPoint x: 1263, endPoint y: 790, distance: 19.6
click at [1263, 783] on div at bounding box center [1263, 795] width 13 height 13
click at [846, 552] on div at bounding box center [917, 482] width 383 height 681
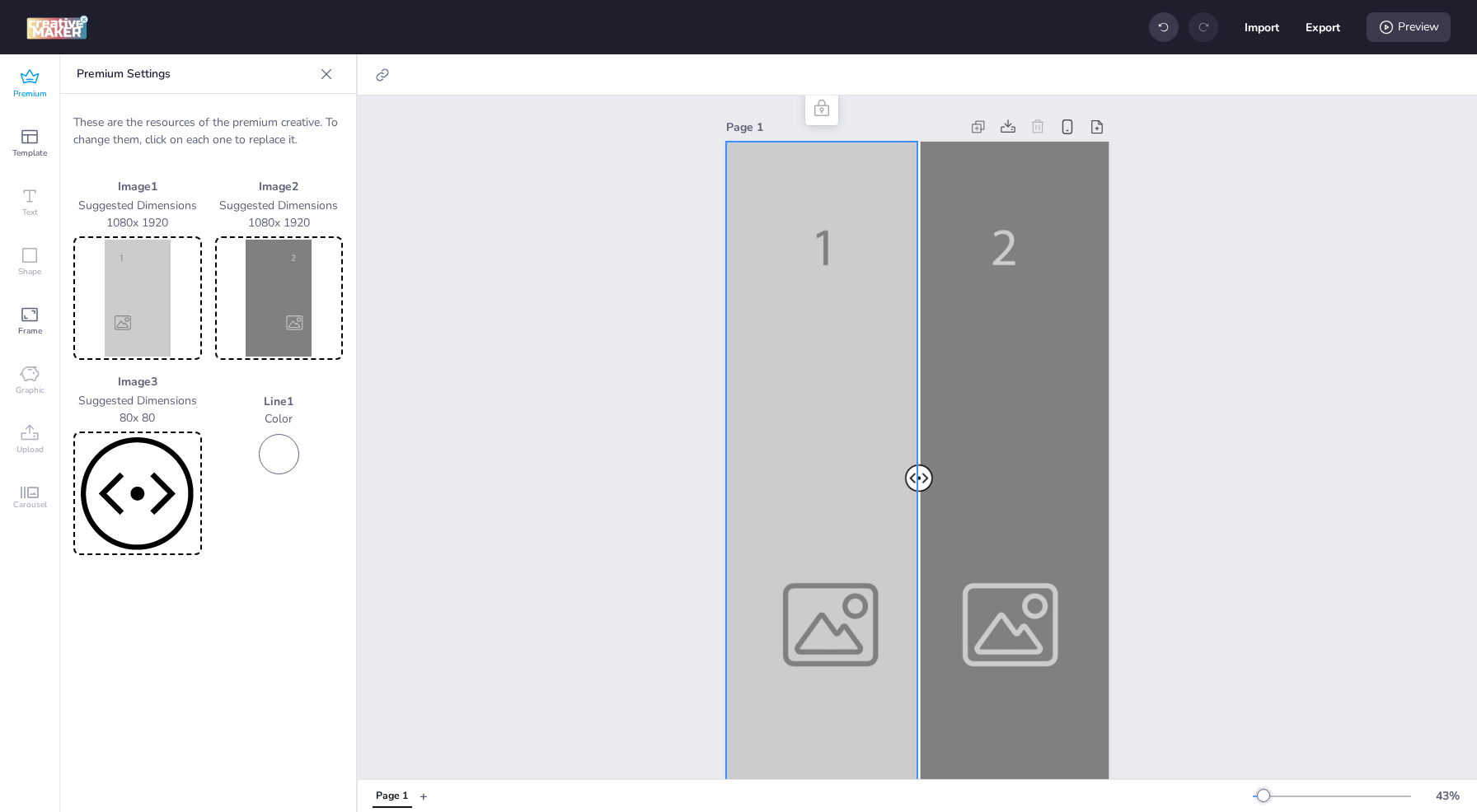
click at [133, 281] on img at bounding box center [138, 298] width 122 height 117
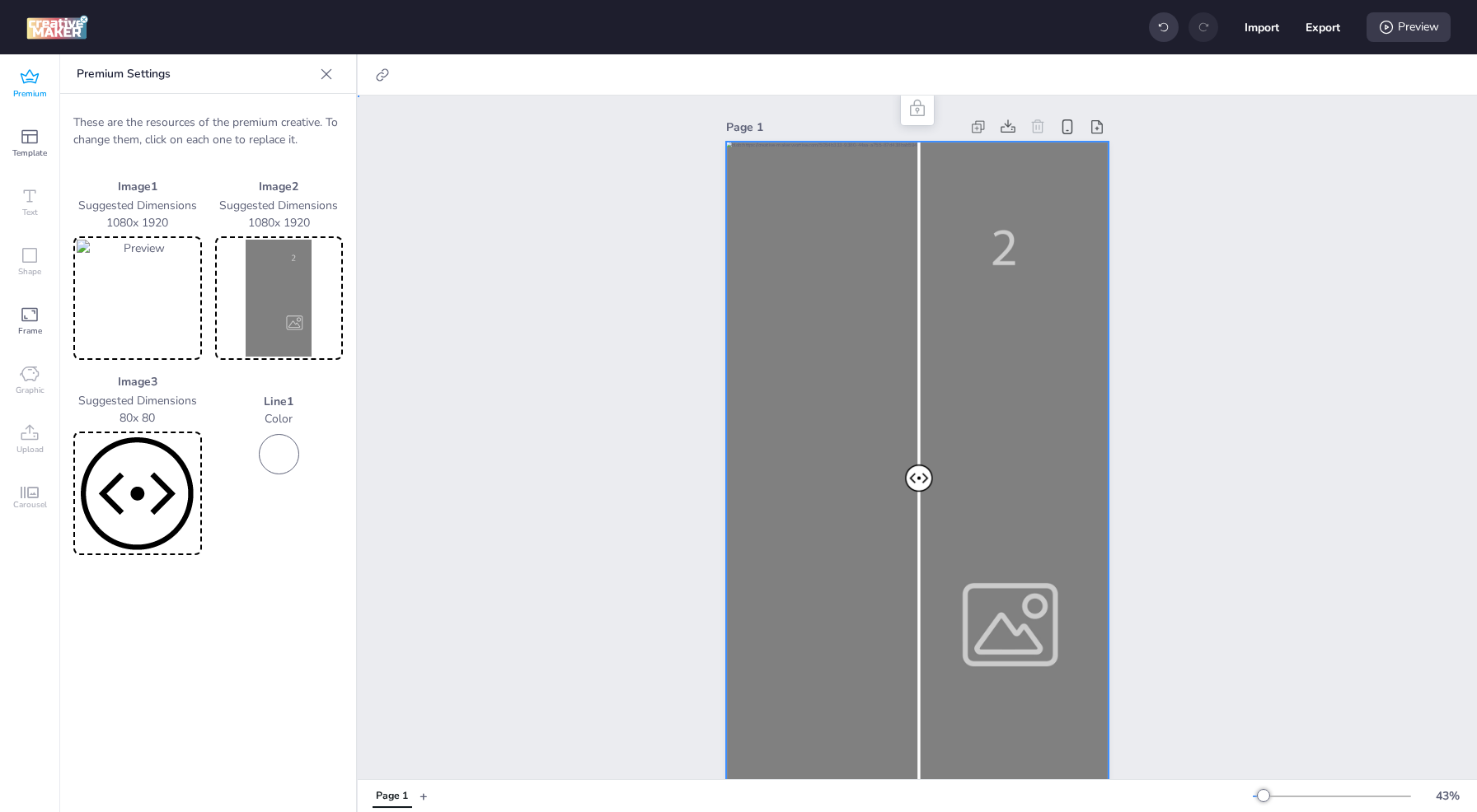
click at [1009, 489] on div at bounding box center [917, 482] width 383 height 681
click at [296, 293] on img at bounding box center [279, 298] width 122 height 117
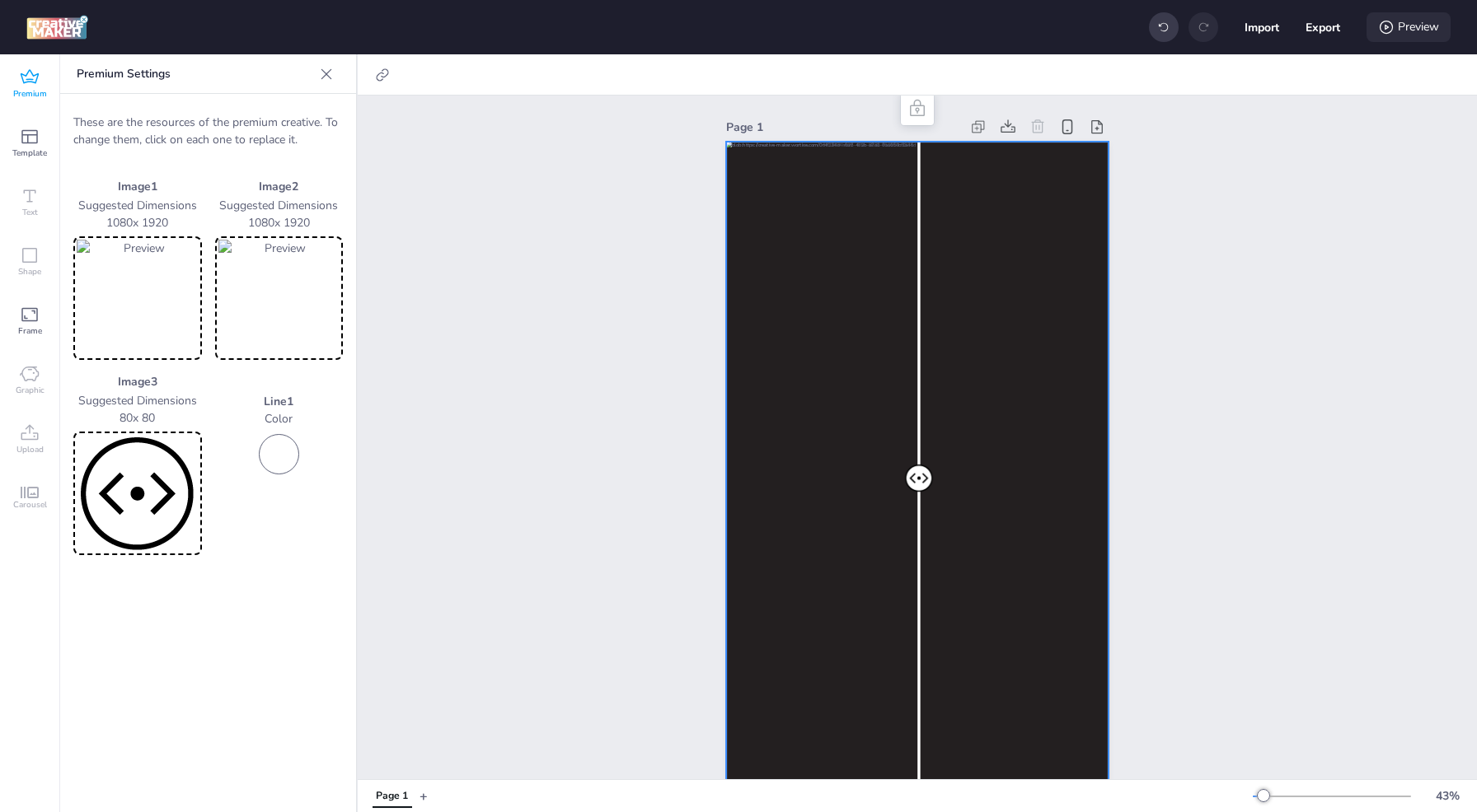
click at [1408, 32] on div "Preview" at bounding box center [1409, 26] width 84 height 30
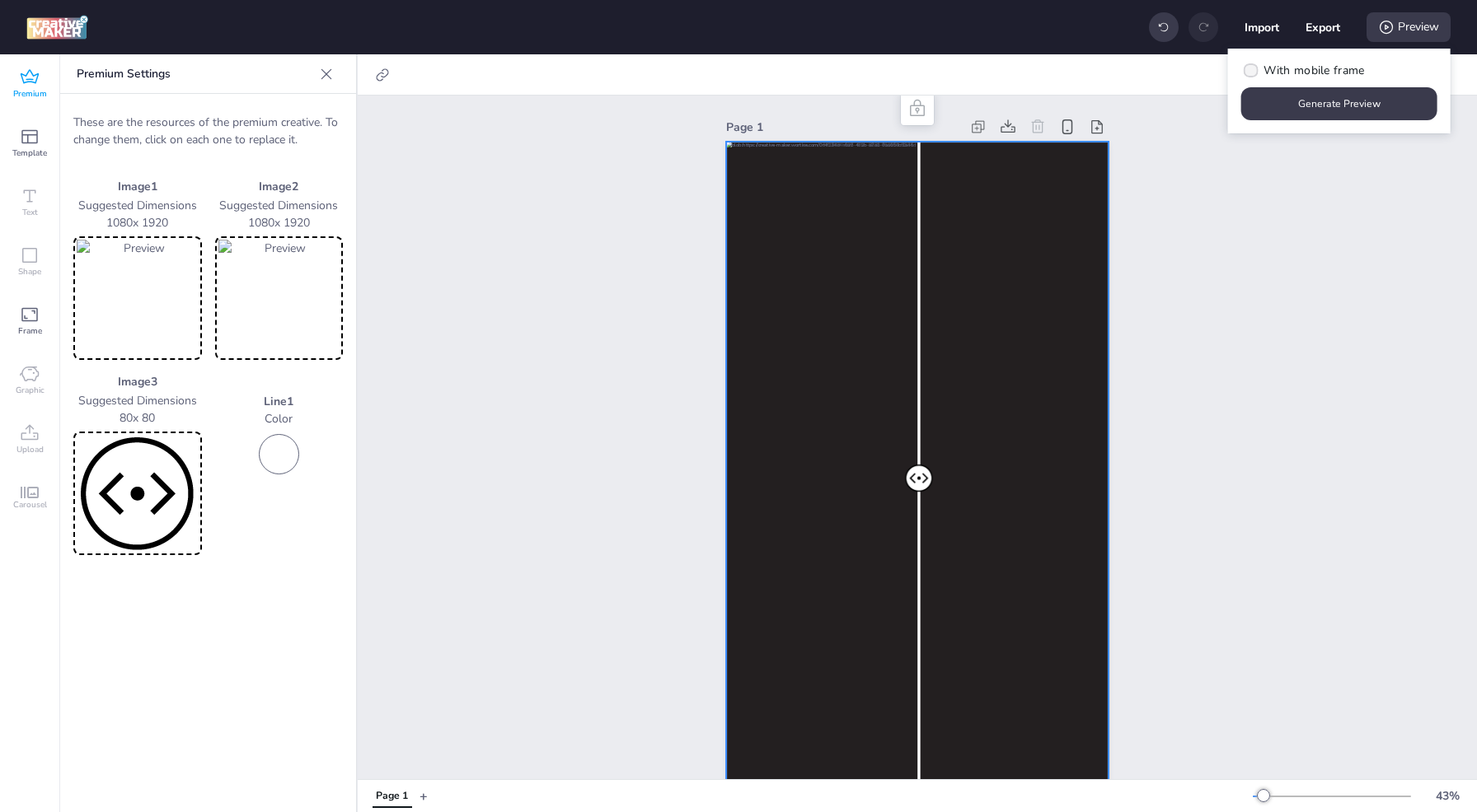
click at [1297, 66] on span "With mobile frame" at bounding box center [1314, 70] width 101 height 17
click at [1253, 72] on input "With mobile frame" at bounding box center [1248, 77] width 11 height 11
checkbox input "true"
click at [1288, 101] on button "Generate Preview" at bounding box center [1339, 103] width 196 height 33
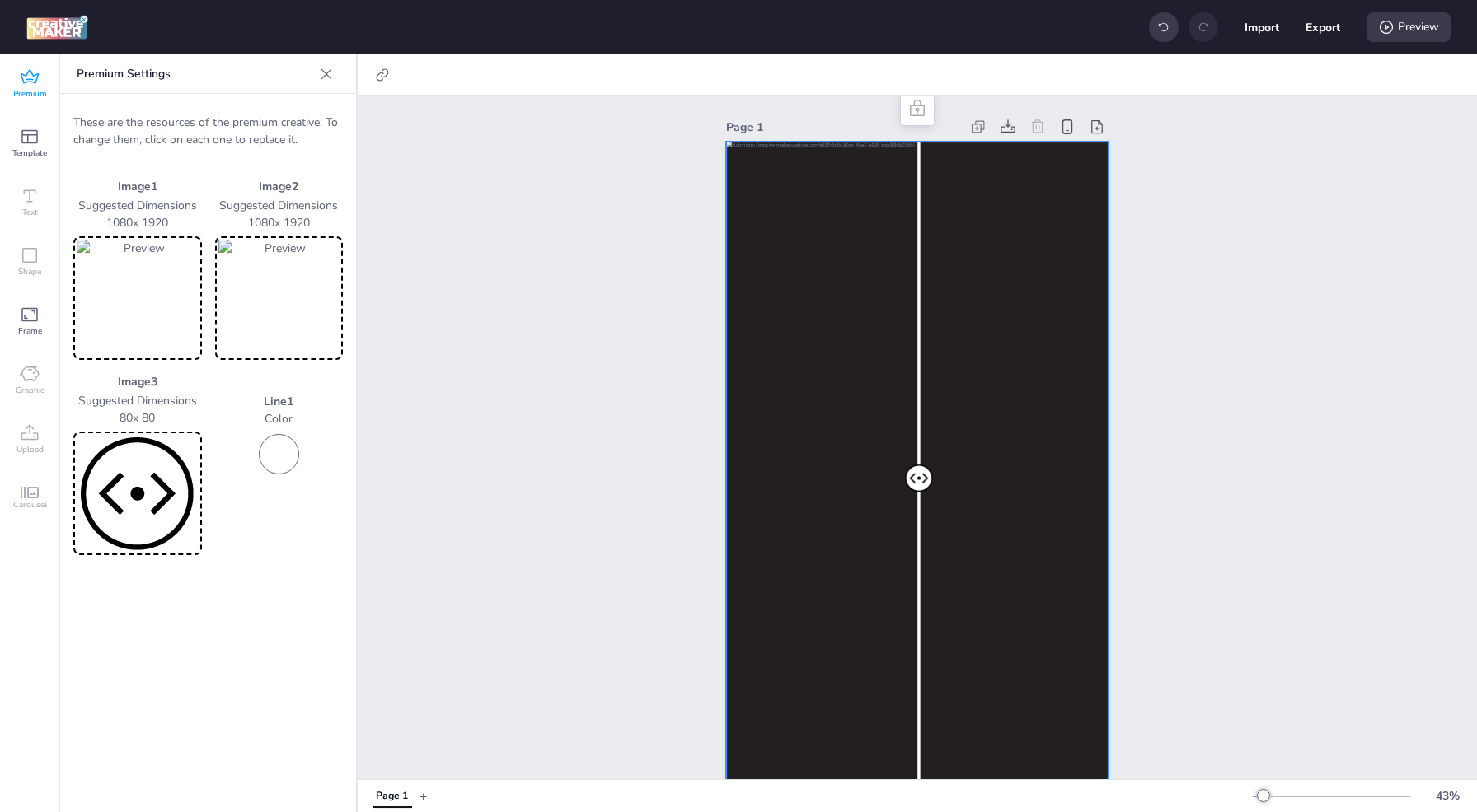
click at [325, 76] on icon at bounding box center [326, 73] width 11 height 11
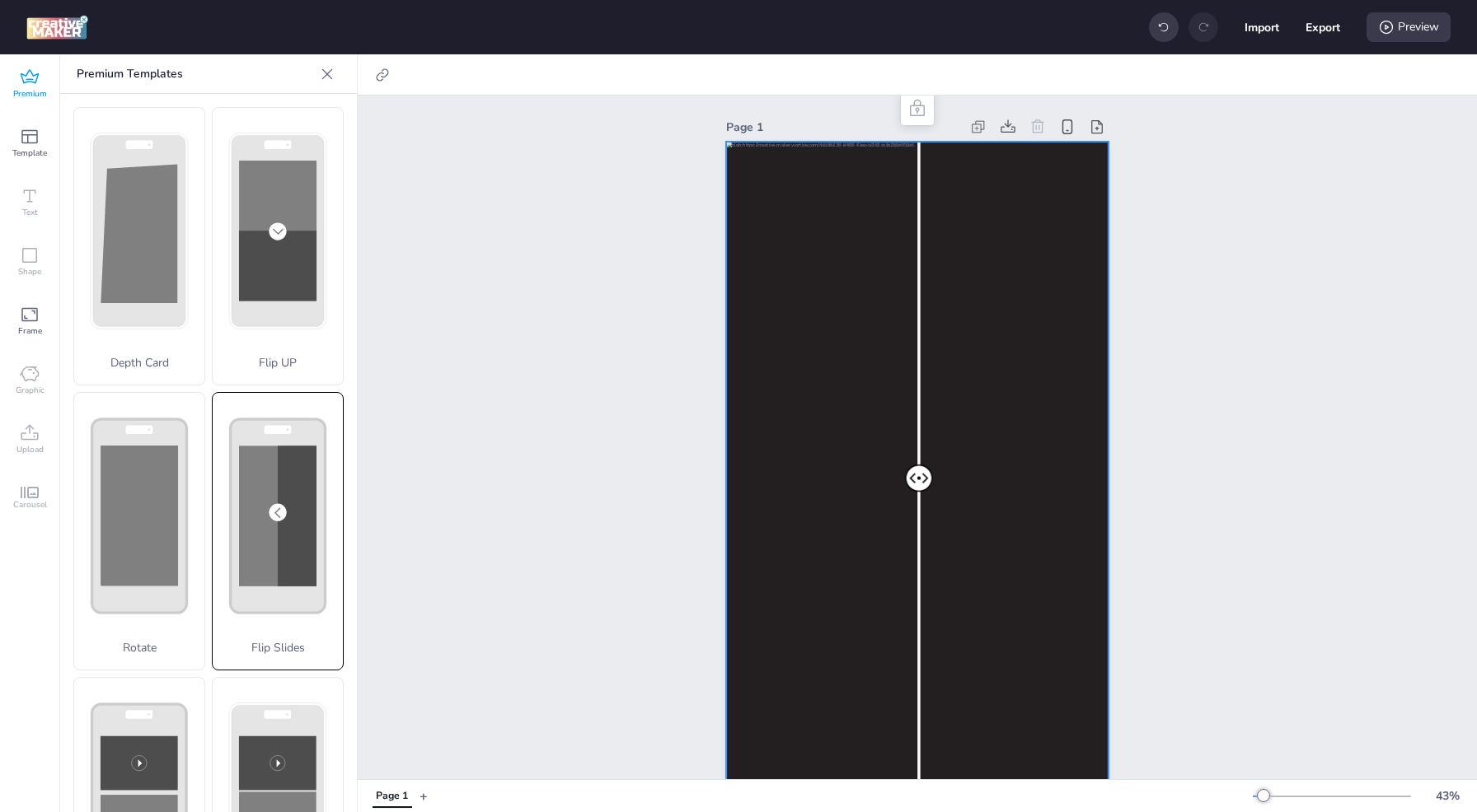
scroll to position [0, 0]
click at [268, 274] on rect at bounding box center [278, 277] width 78 height 49
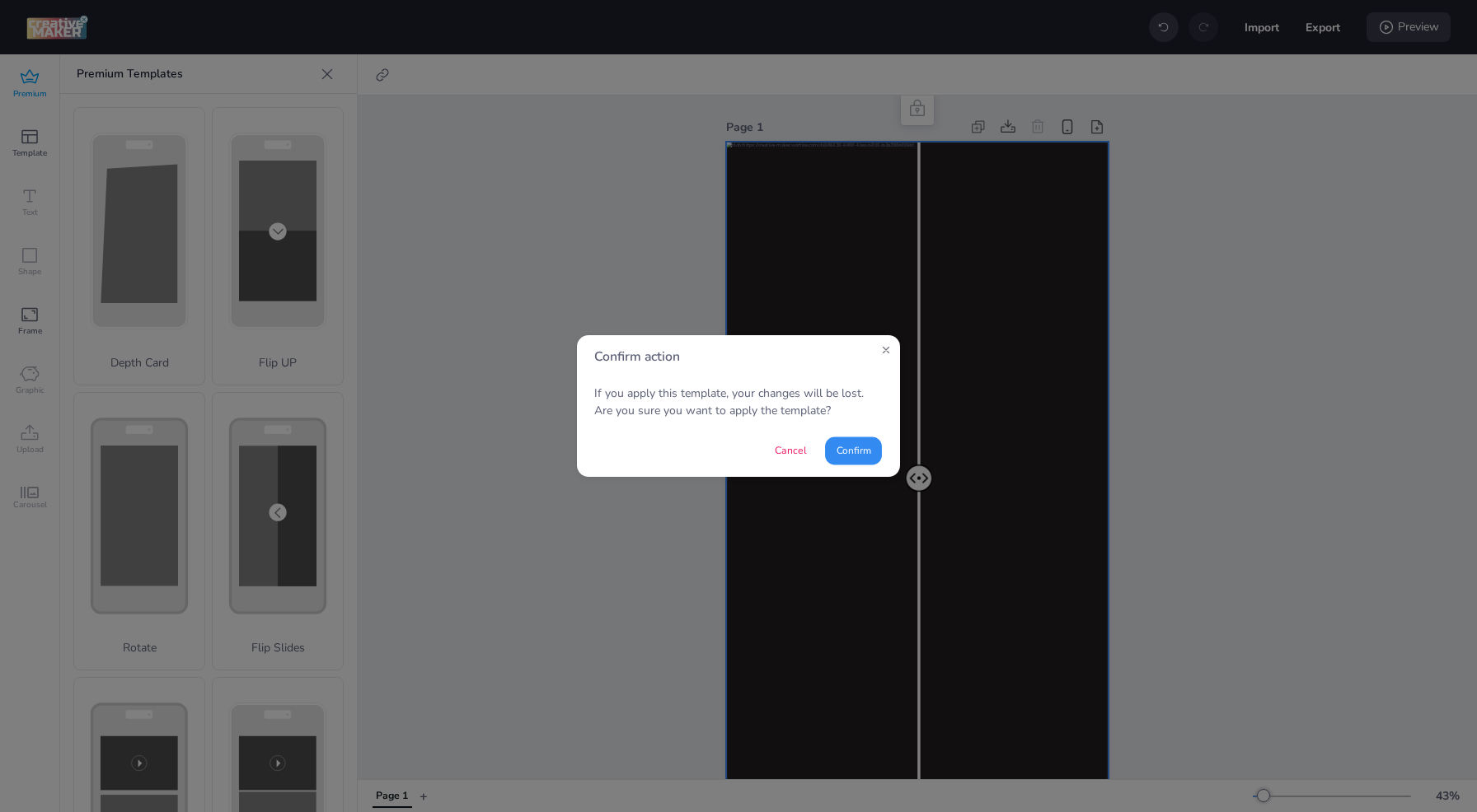
click at [858, 453] on button "Confirm" at bounding box center [853, 450] width 57 height 28
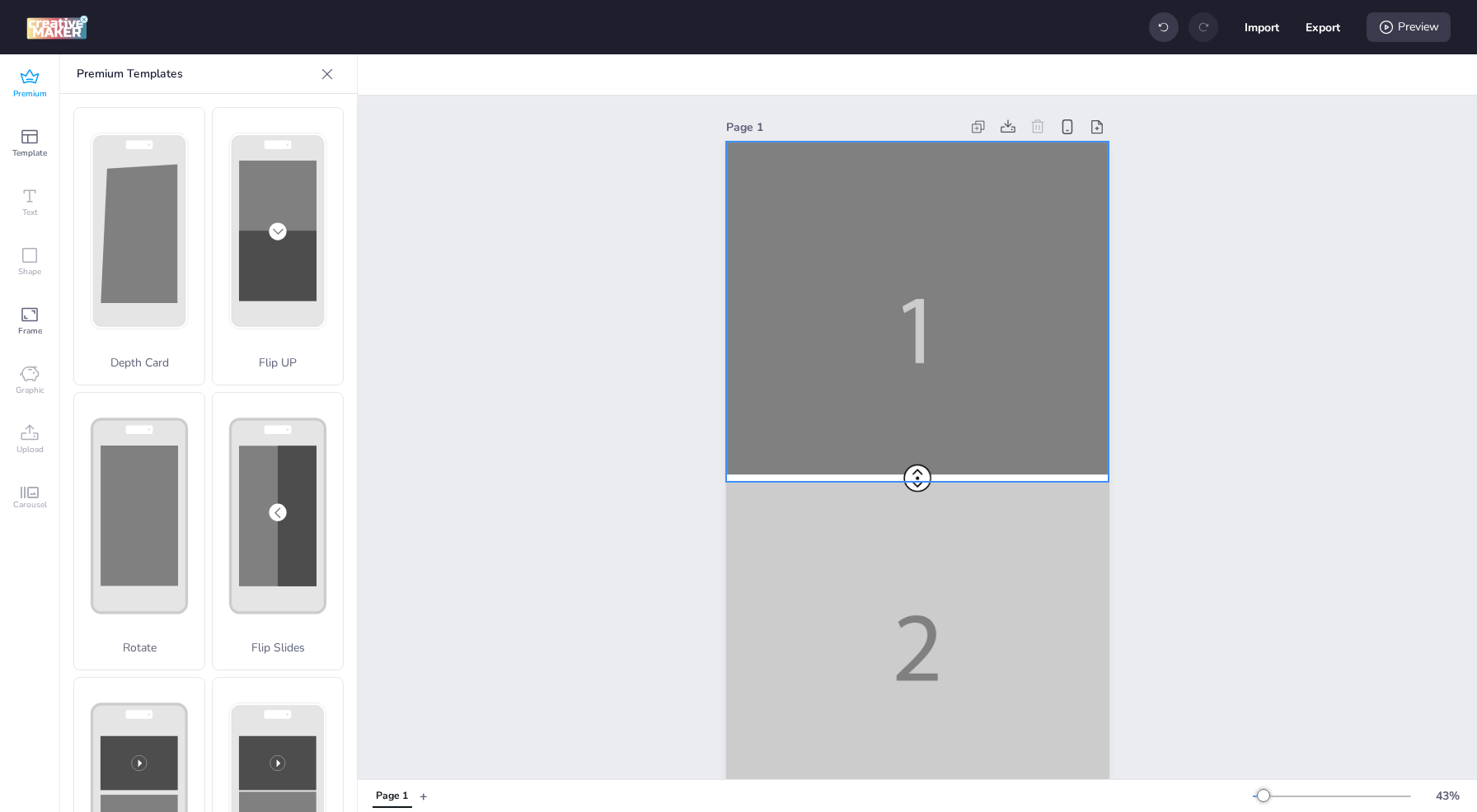
click at [907, 278] on div at bounding box center [917, 482] width 383 height 681
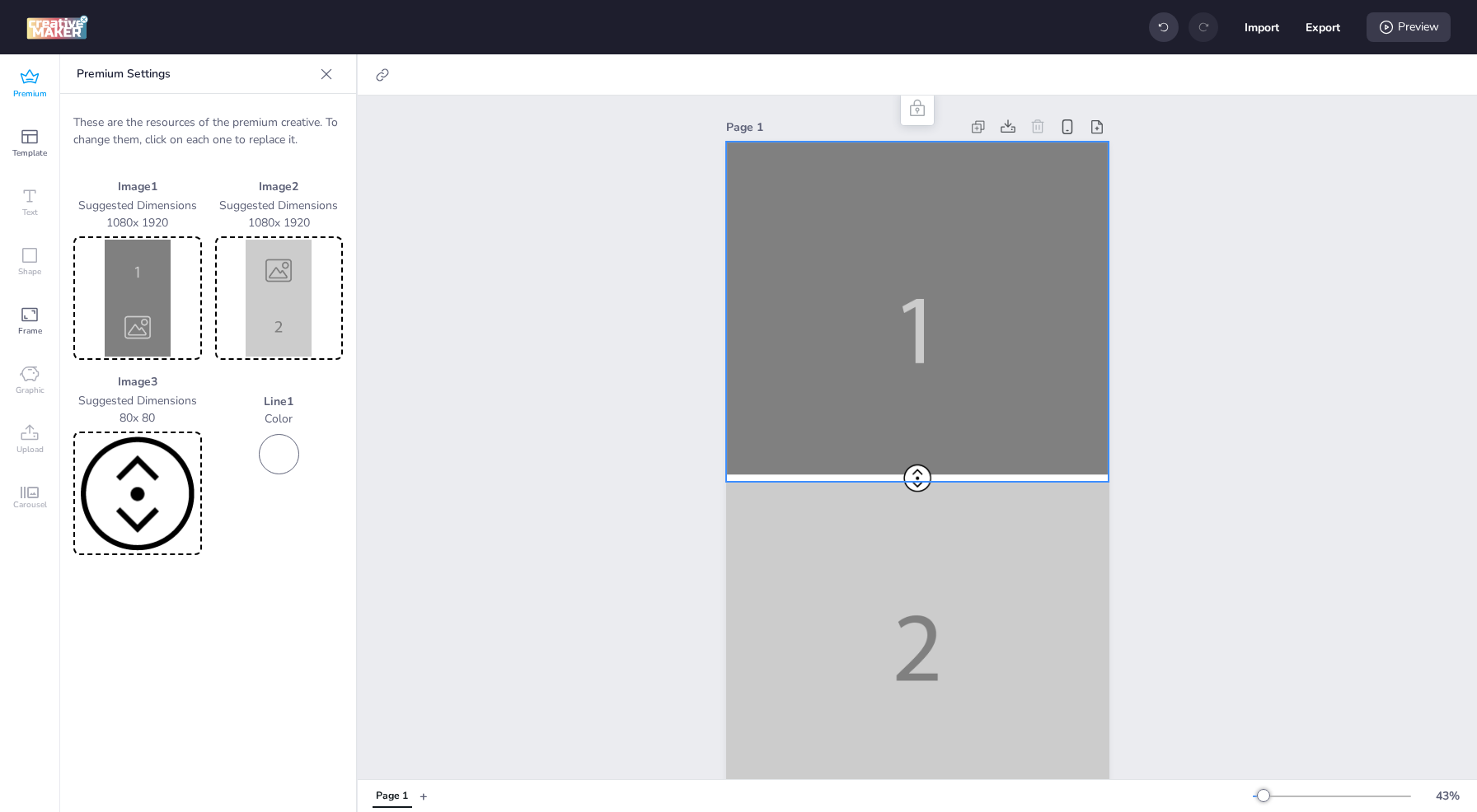
click at [151, 296] on img at bounding box center [138, 298] width 122 height 117
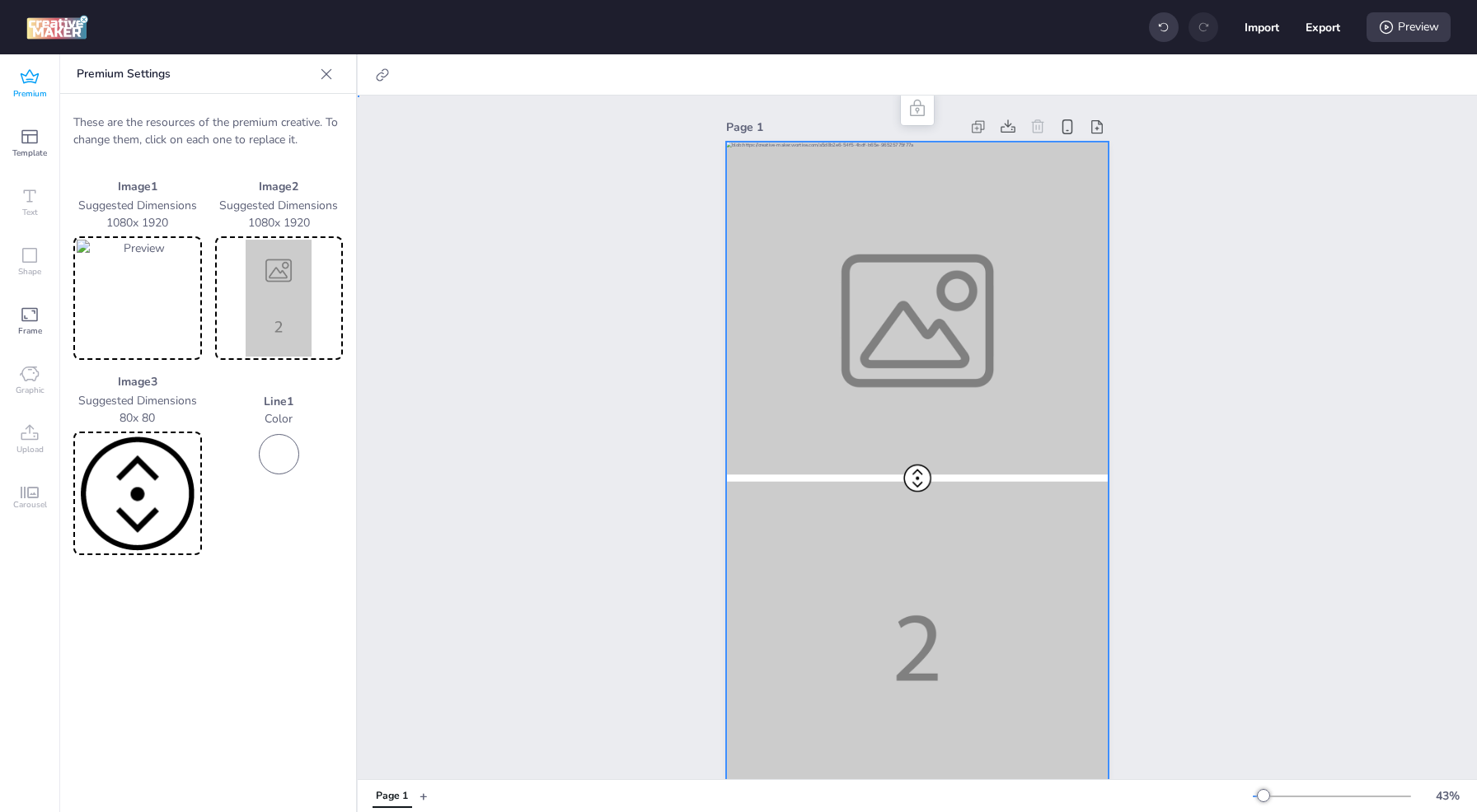
click at [925, 599] on div at bounding box center [917, 482] width 383 height 681
click at [268, 284] on img at bounding box center [279, 298] width 122 height 117
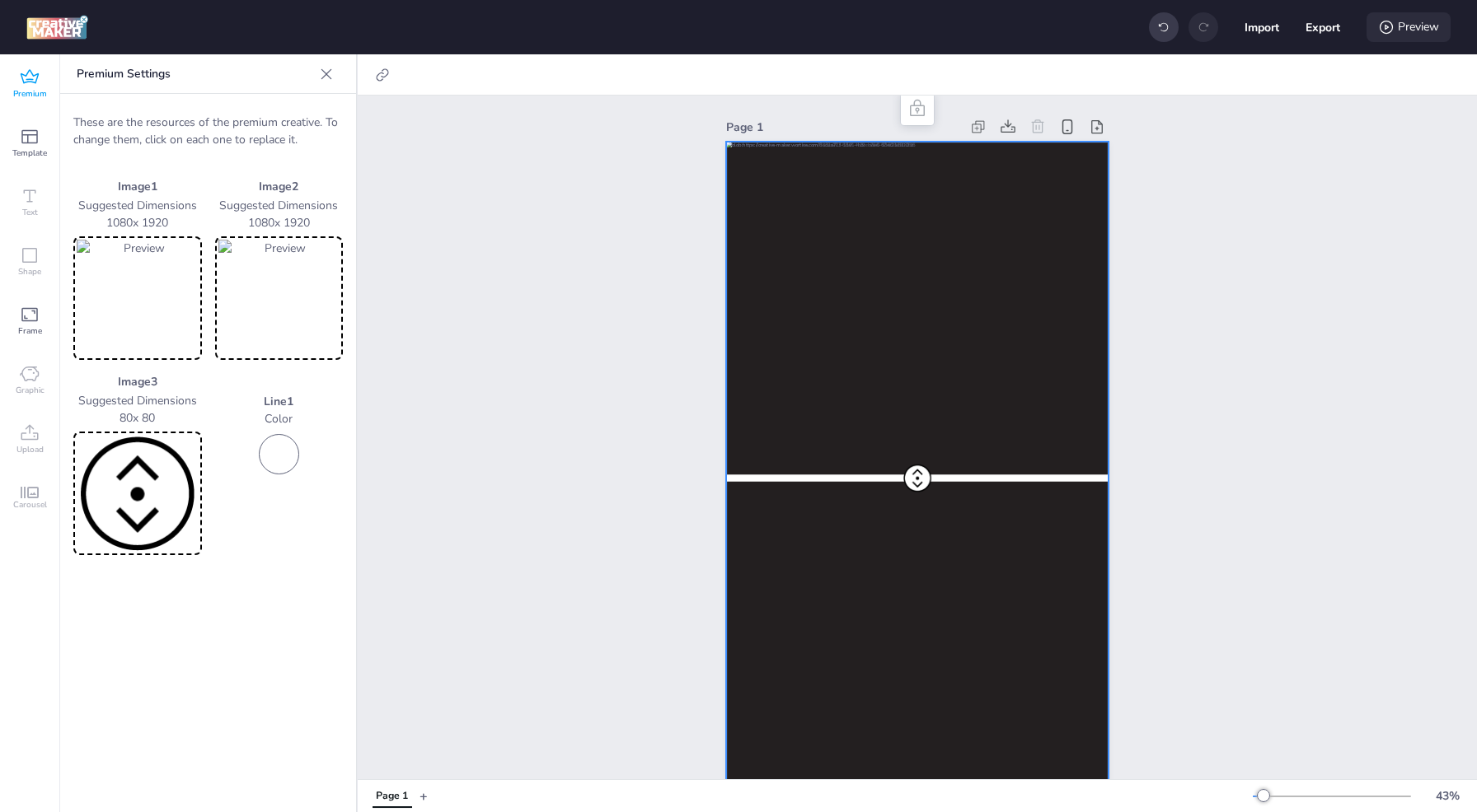
click at [1424, 26] on div "Preview" at bounding box center [1409, 26] width 84 height 30
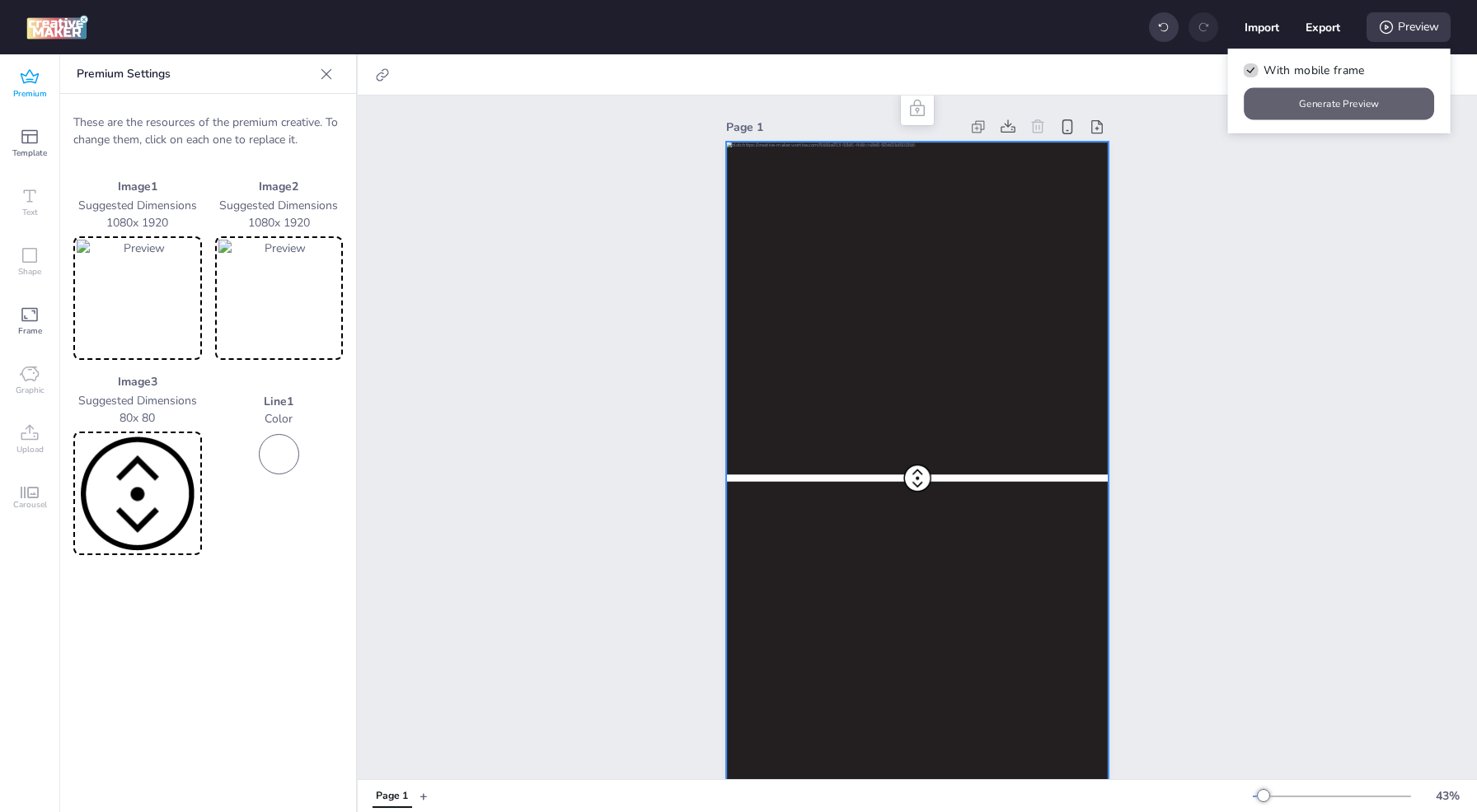
click at [1357, 106] on button "Generate Preview" at bounding box center [1339, 104] width 190 height 32
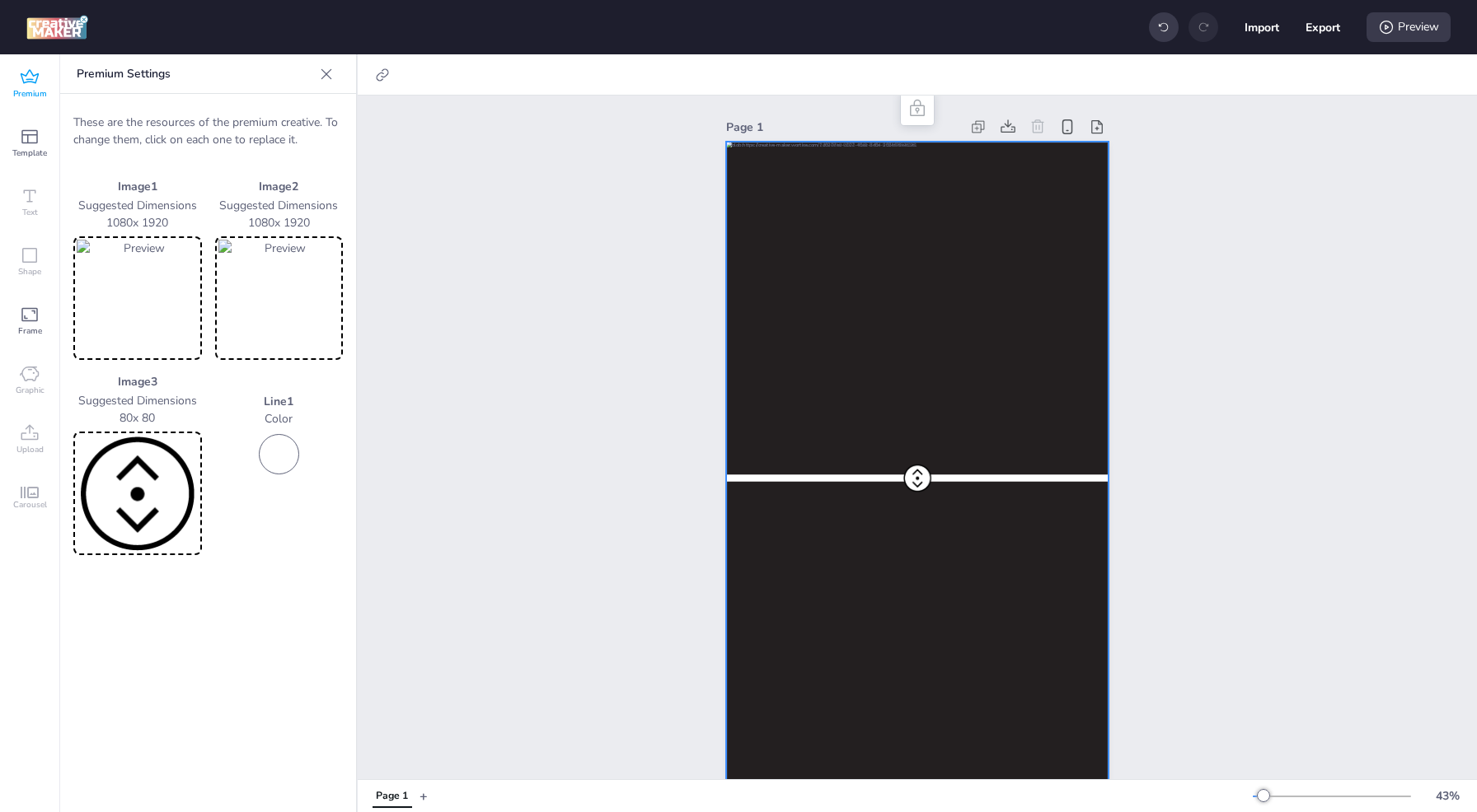
click at [325, 76] on icon at bounding box center [325, 73] width 16 height 16
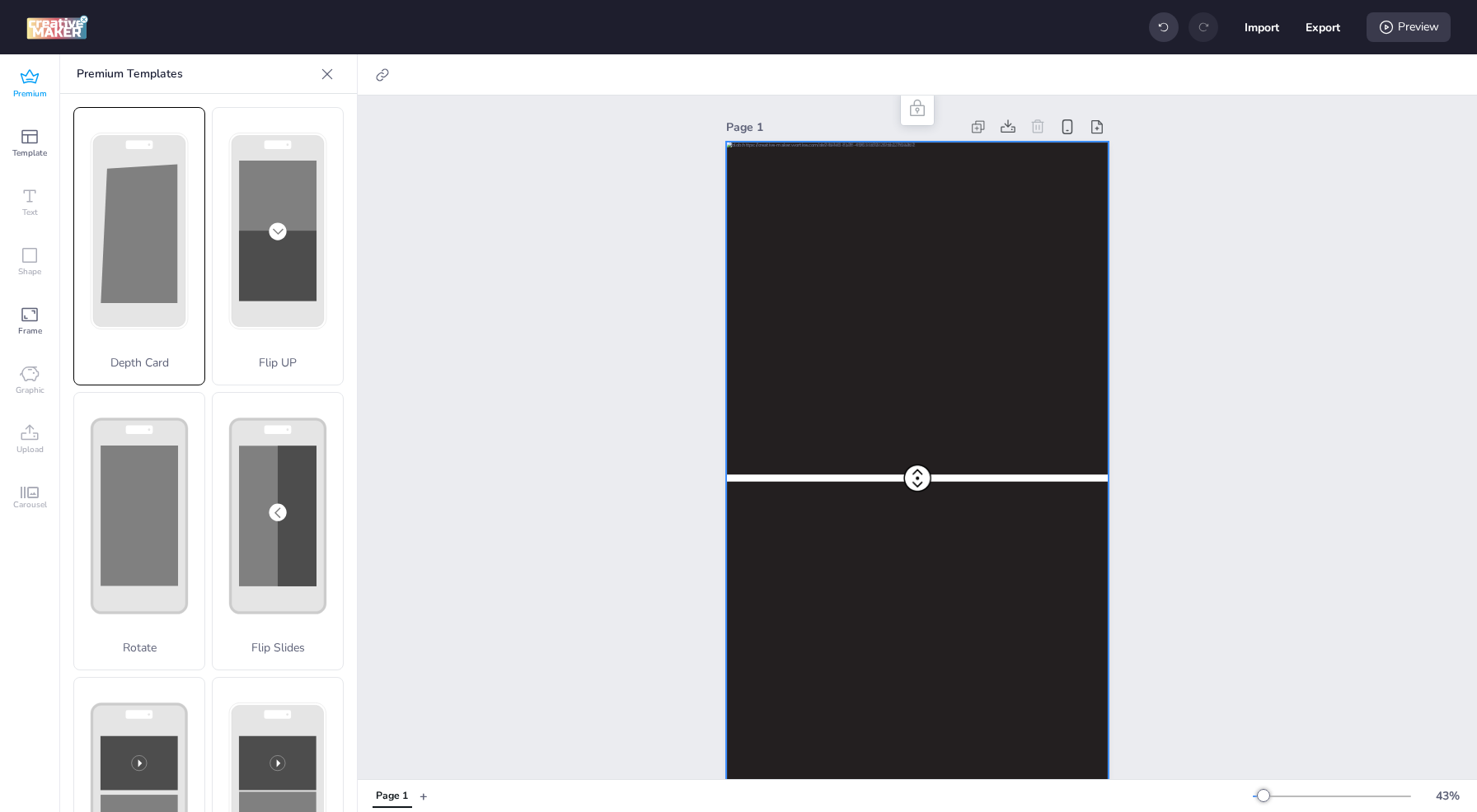
click at [0, 0] on polygon at bounding box center [0, 0] width 0 height 0
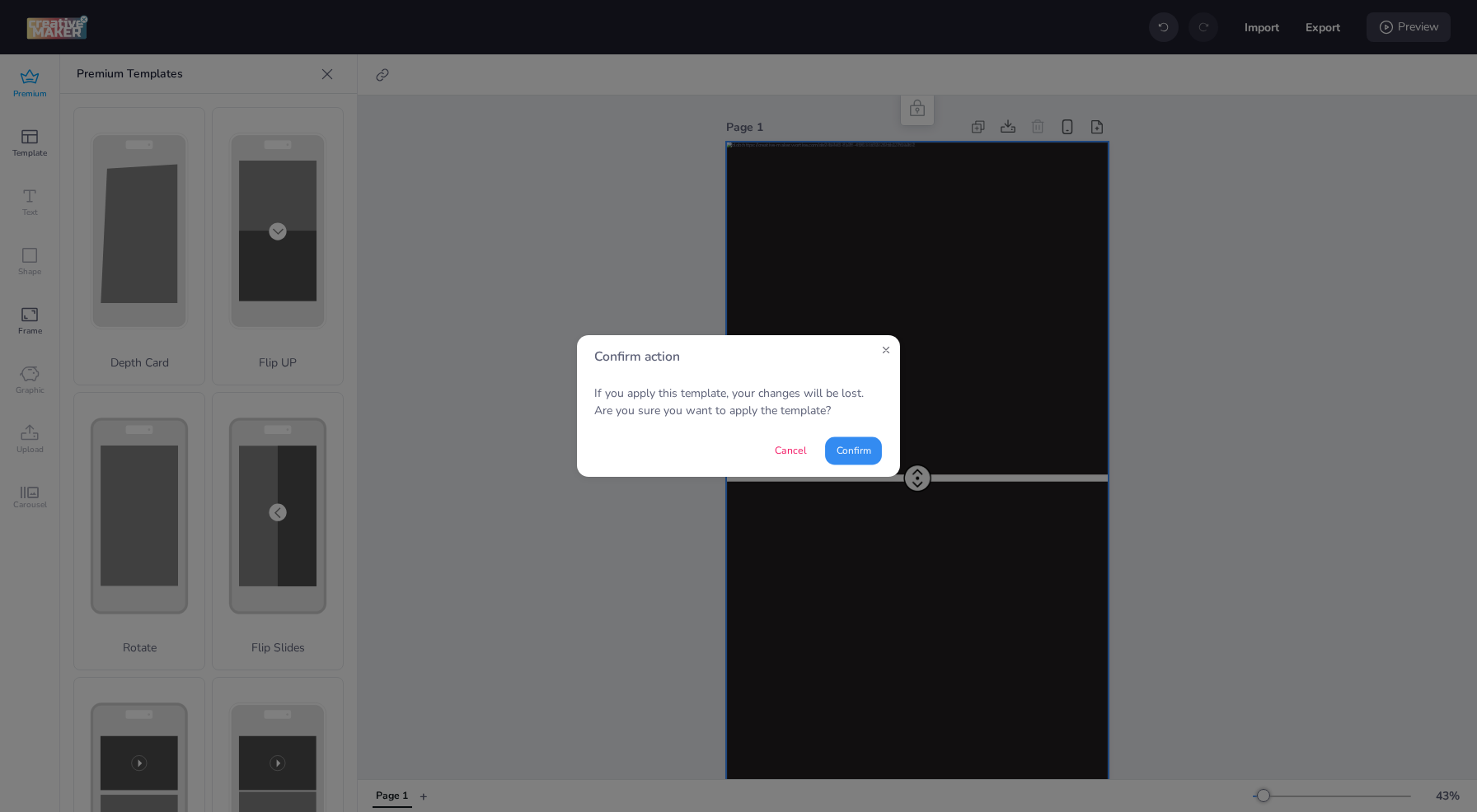
click at [857, 456] on button "Confirm" at bounding box center [853, 450] width 57 height 28
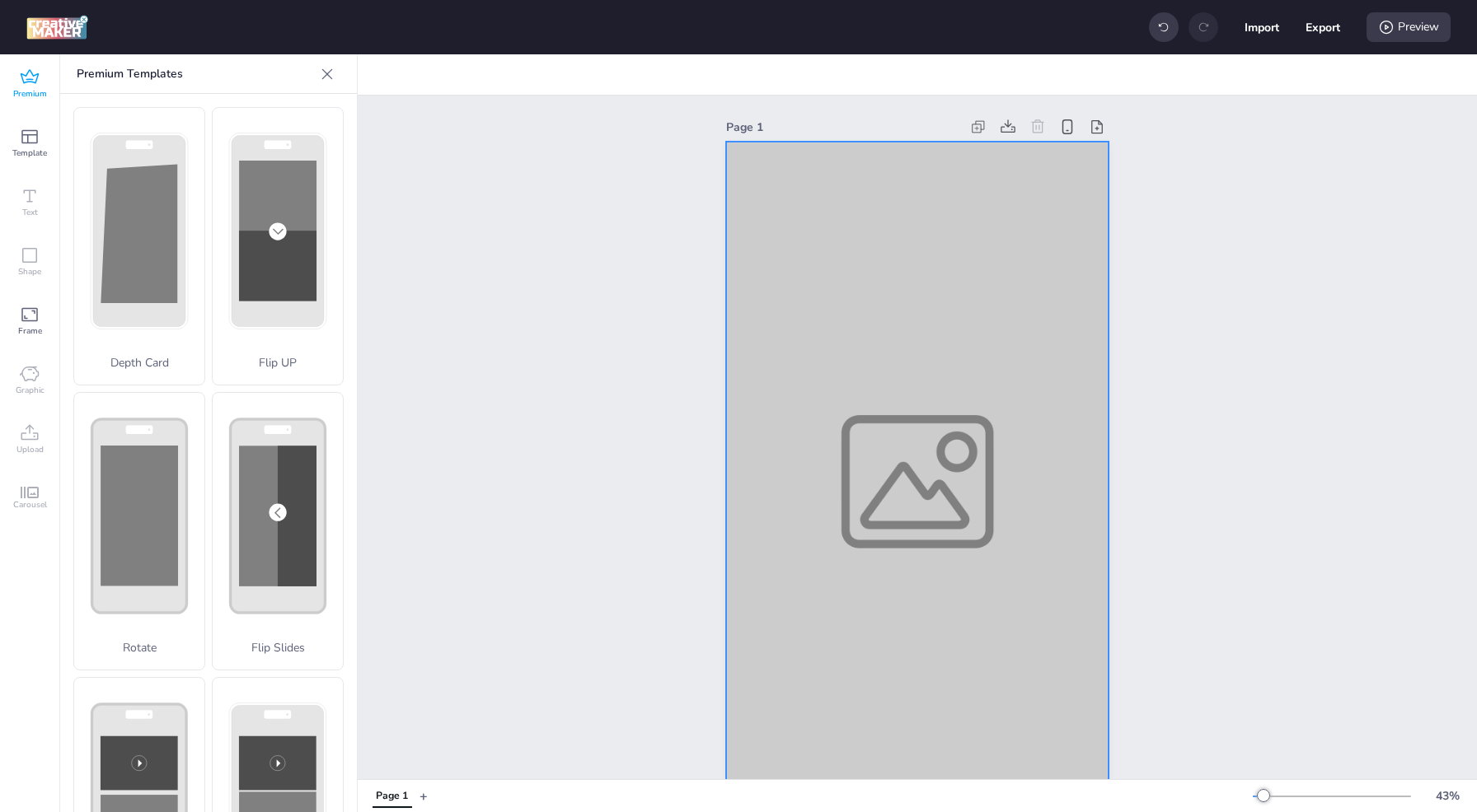
click at [897, 442] on div at bounding box center [917, 482] width 383 height 681
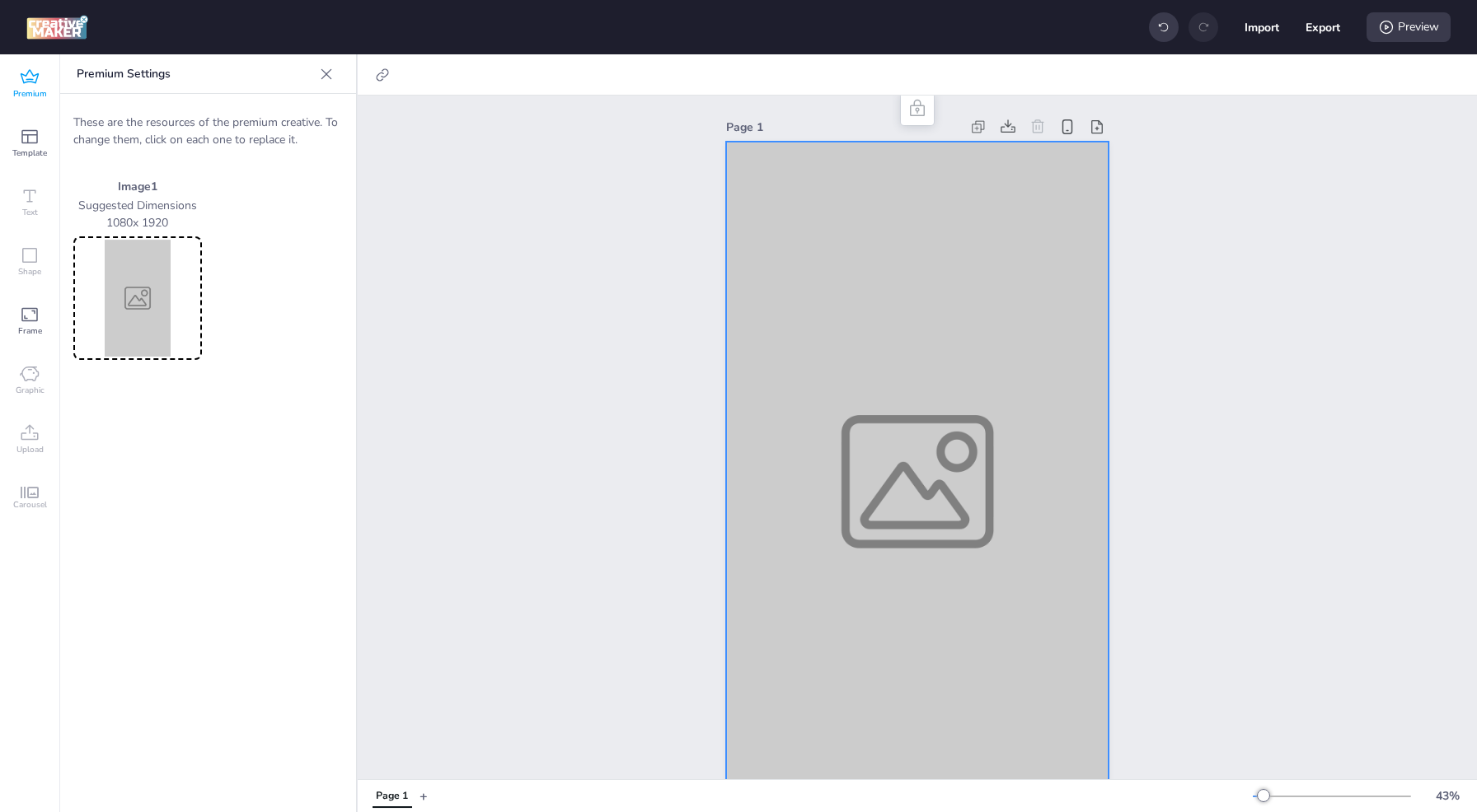
click at [156, 305] on img at bounding box center [138, 298] width 122 height 117
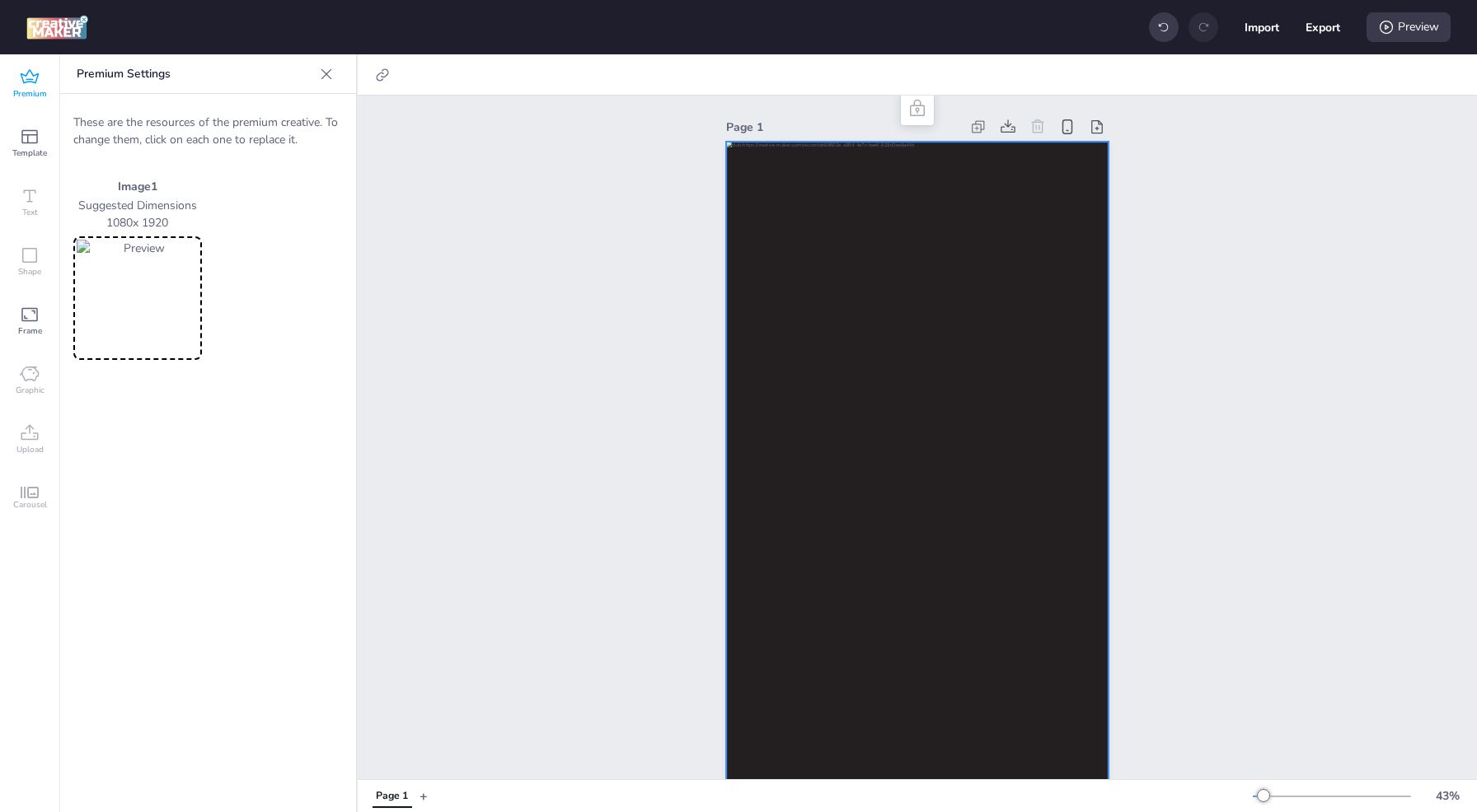
click at [135, 293] on img at bounding box center [138, 298] width 122 height 117
click at [122, 313] on img at bounding box center [138, 298] width 122 height 117
click at [1411, 35] on div "Preview" at bounding box center [1409, 26] width 84 height 30
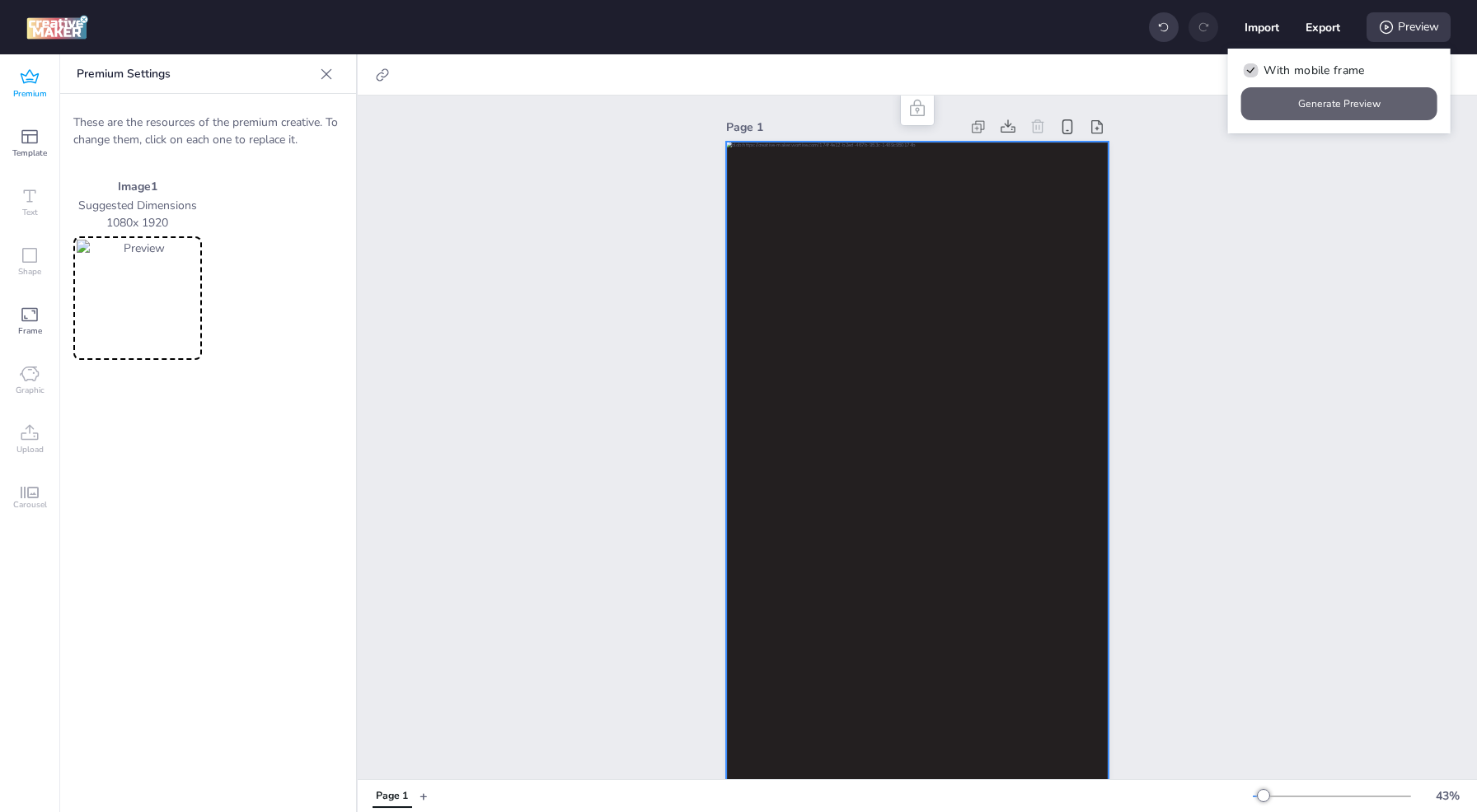
click at [1339, 108] on button "Generate Preview" at bounding box center [1339, 103] width 196 height 33
